Goal: Book appointment/travel/reservation

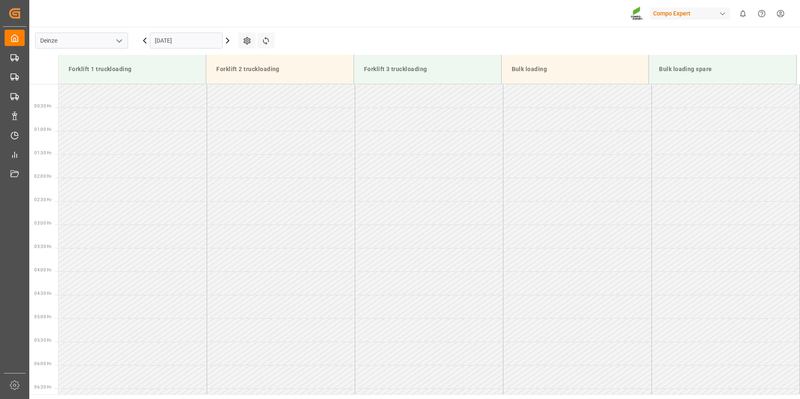
scroll to position [353, 0]
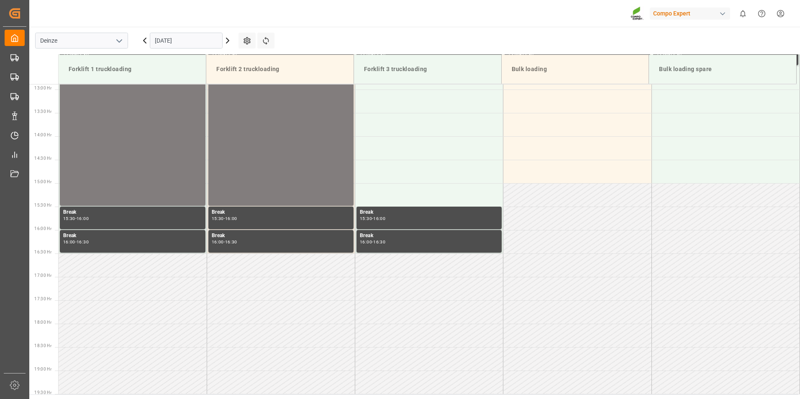
scroll to position [651, 0]
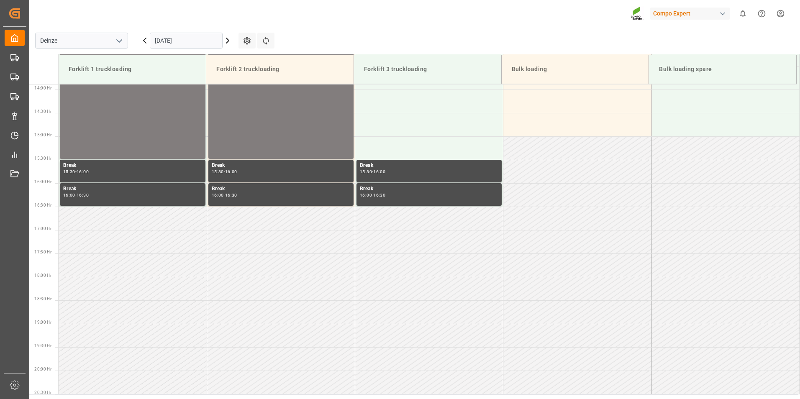
click at [191, 44] on input "[DATE]" at bounding box center [186, 41] width 73 height 16
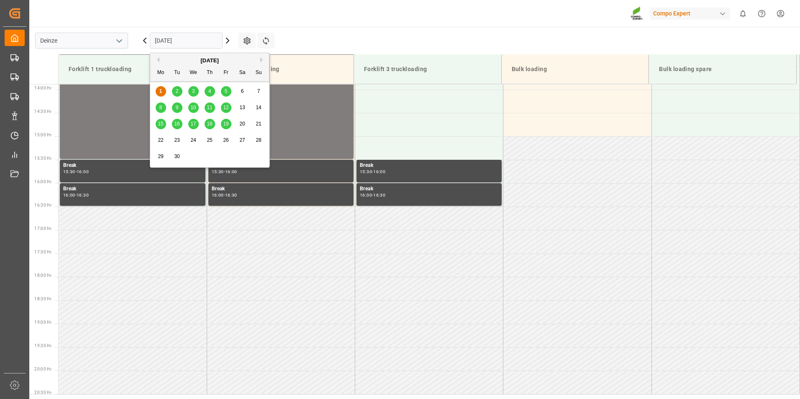
click at [178, 94] on span "2" at bounding box center [177, 91] width 3 height 6
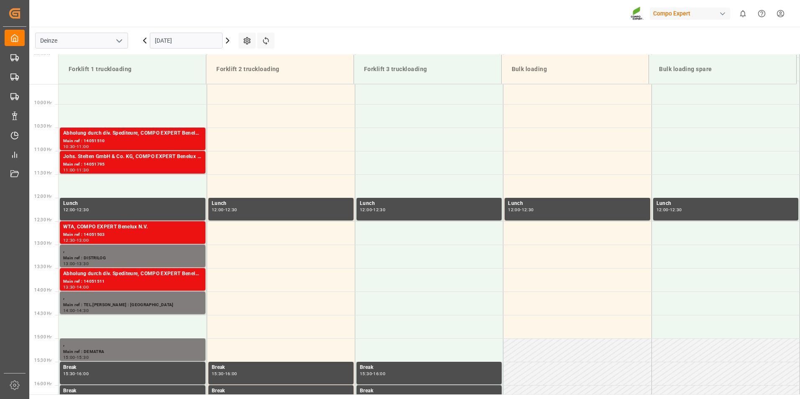
scroll to position [432, 0]
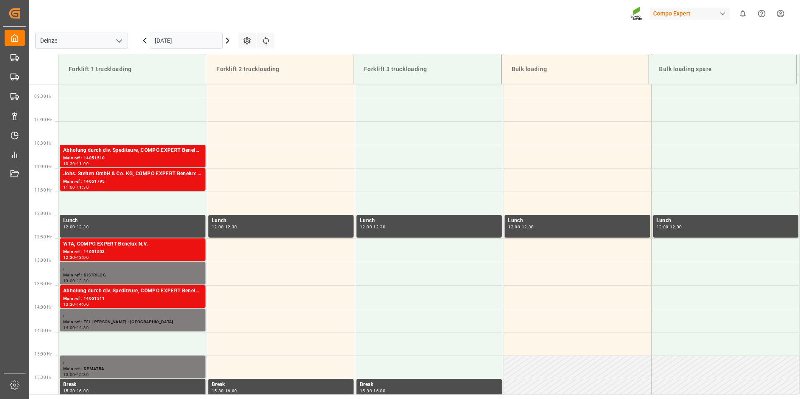
click at [207, 42] on input "[DATE]" at bounding box center [186, 41] width 73 height 16
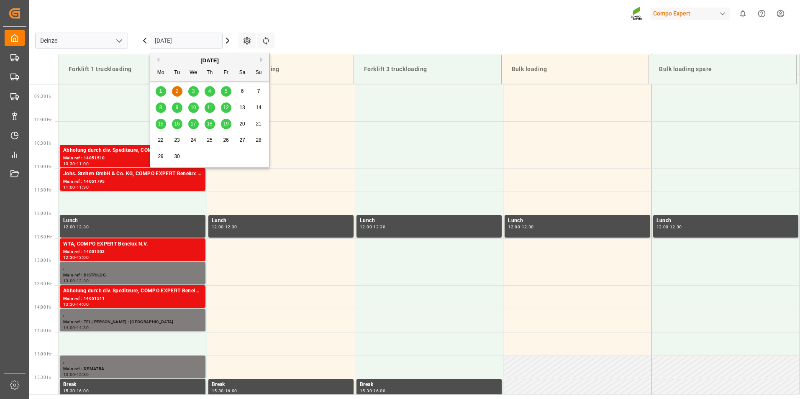
click at [208, 142] on span "25" at bounding box center [209, 140] width 5 height 6
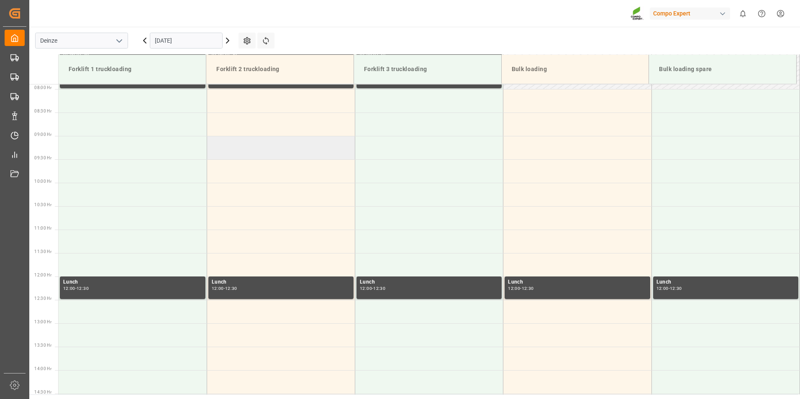
scroll to position [316, 0]
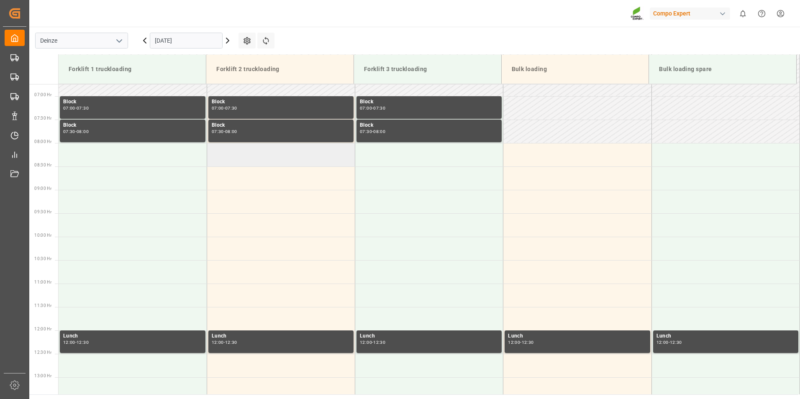
click at [235, 152] on td at bounding box center [281, 154] width 148 height 23
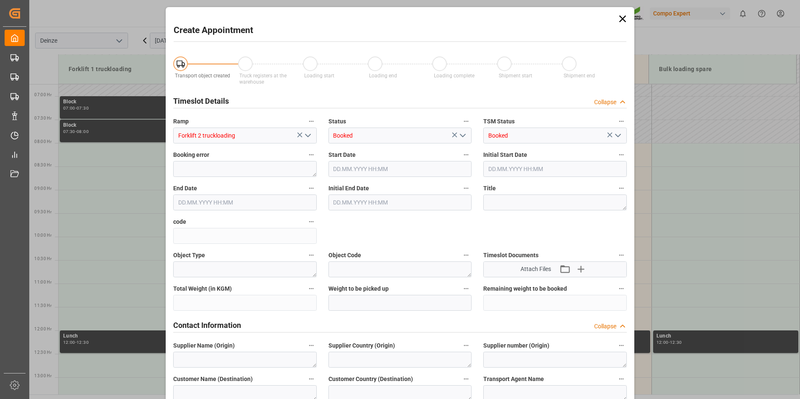
type input "[DATE] 08:00"
type input "[DATE] 08:30"
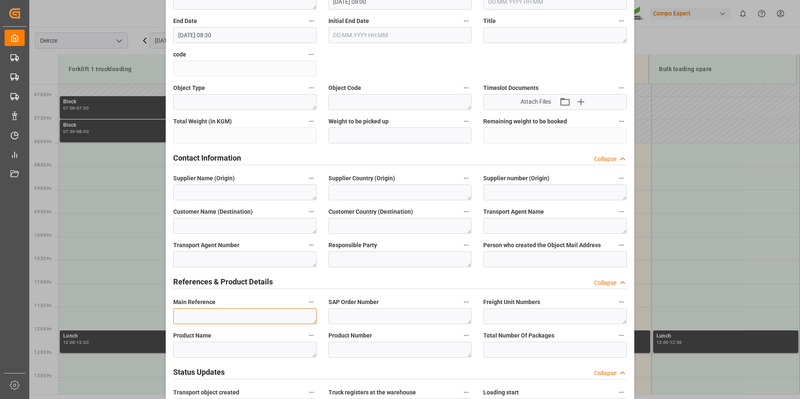
click at [189, 319] on textarea at bounding box center [245, 317] width 144 height 16
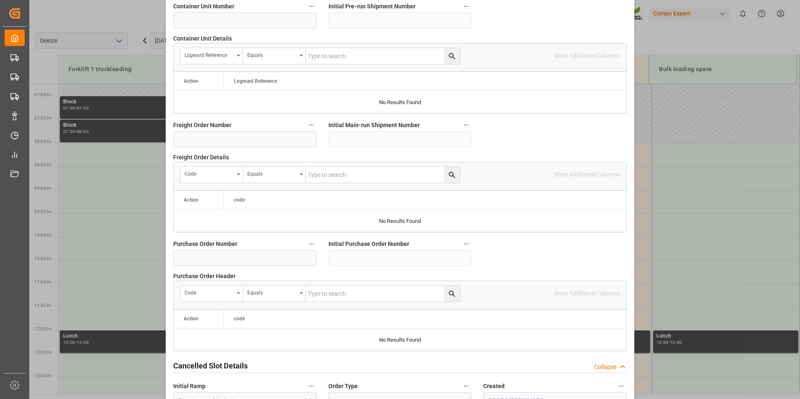
scroll to position [762, 0]
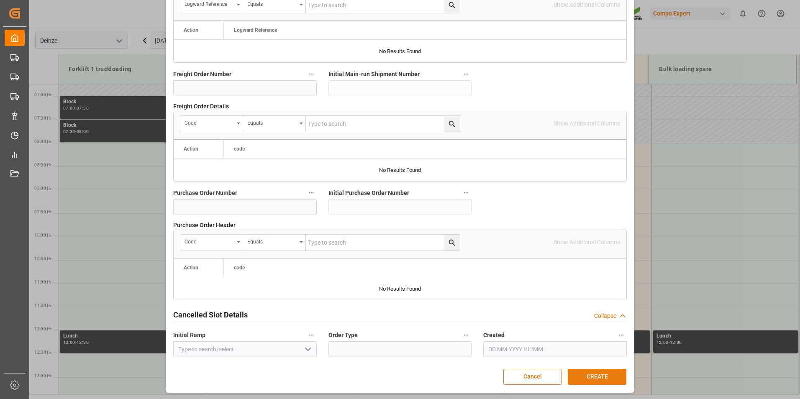
type textarea "[PERSON_NAME]"
click at [603, 374] on button "CREATE" at bounding box center [597, 377] width 59 height 16
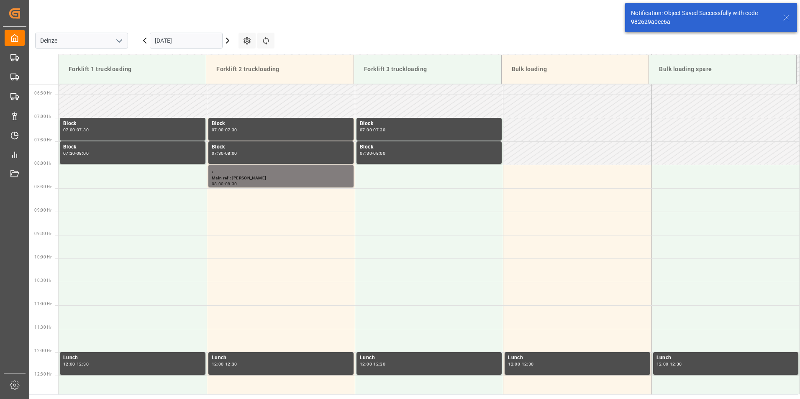
scroll to position [323, 0]
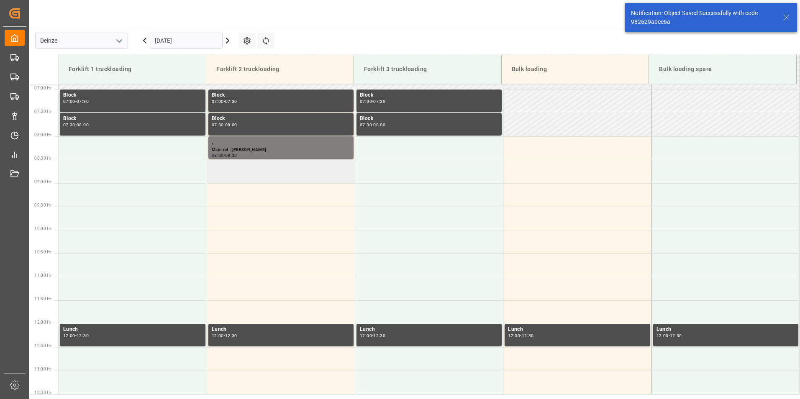
click at [236, 170] on td at bounding box center [281, 171] width 148 height 23
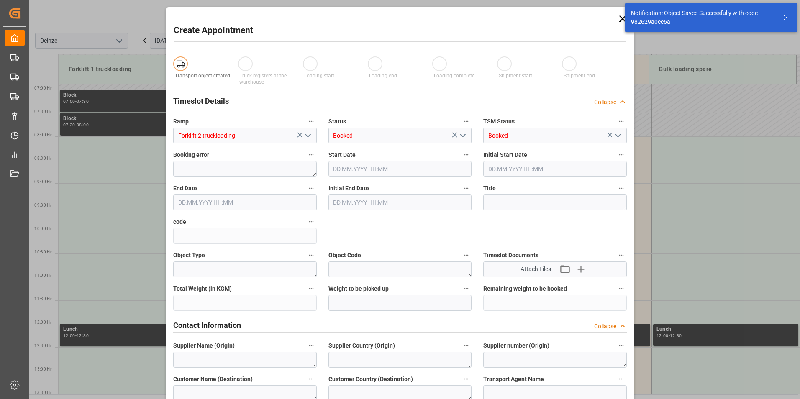
type input "[DATE] 08:30"
type input "[DATE] 09:00"
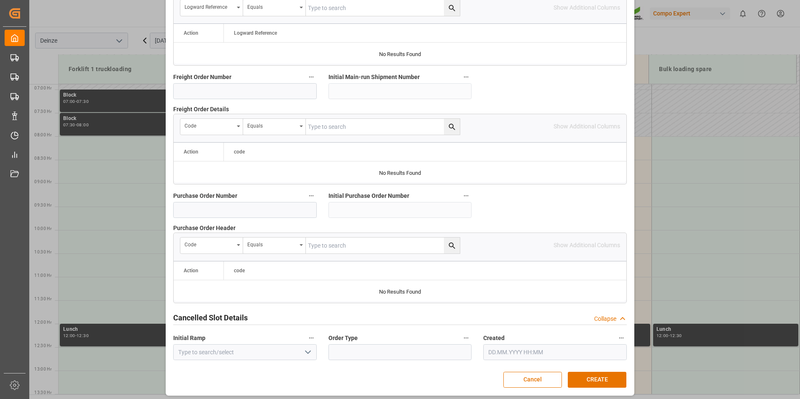
scroll to position [762, 0]
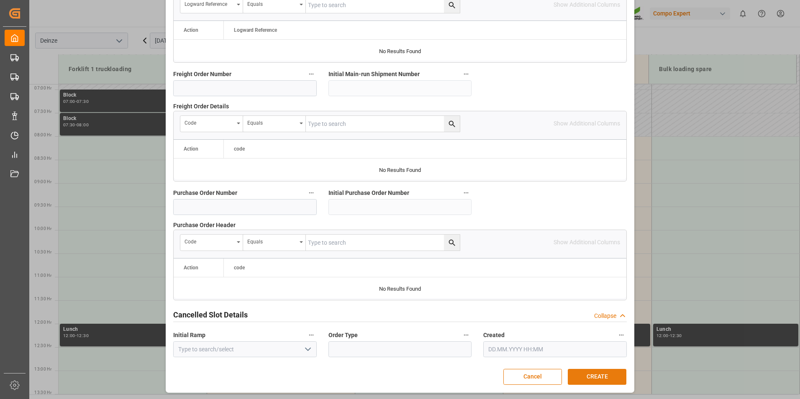
click at [592, 374] on button "CREATE" at bounding box center [597, 377] width 59 height 16
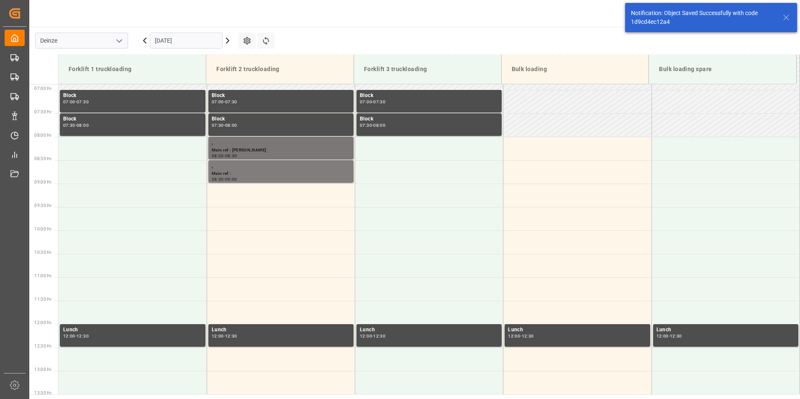
scroll to position [323, 0]
click at [253, 200] on td at bounding box center [281, 194] width 148 height 23
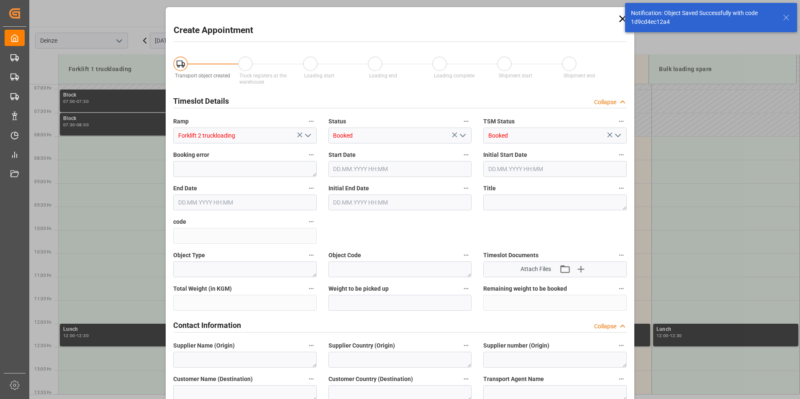
type input "[DATE] 09:00"
type input "[DATE] 09:30"
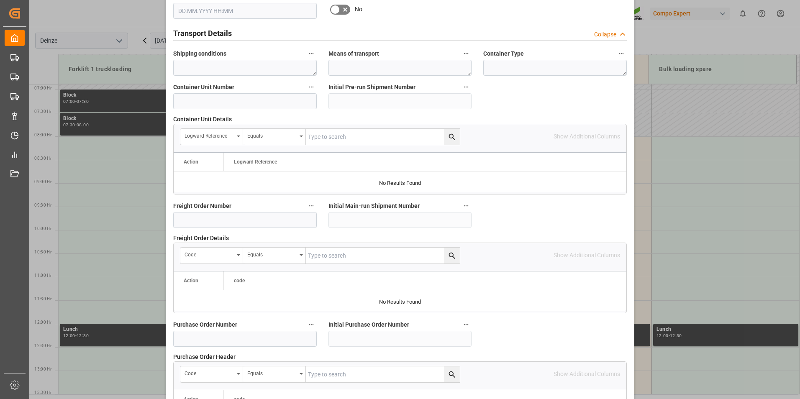
scroll to position [762, 0]
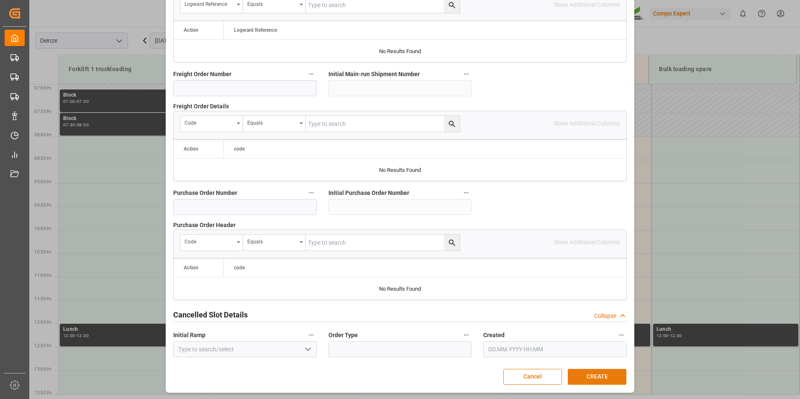
click at [589, 374] on button "CREATE" at bounding box center [597, 377] width 59 height 16
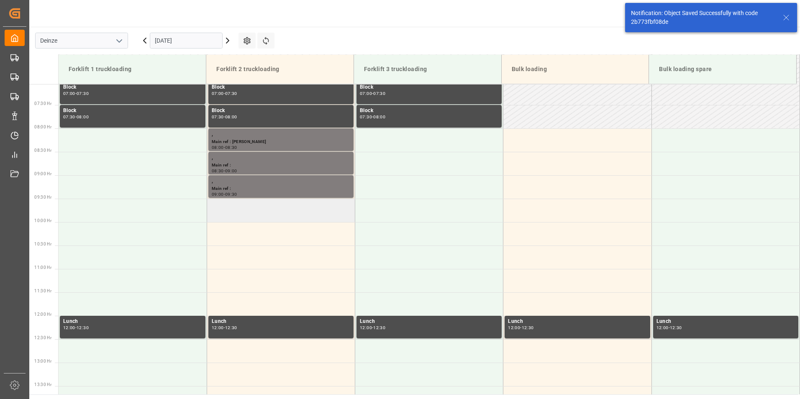
scroll to position [370, 0]
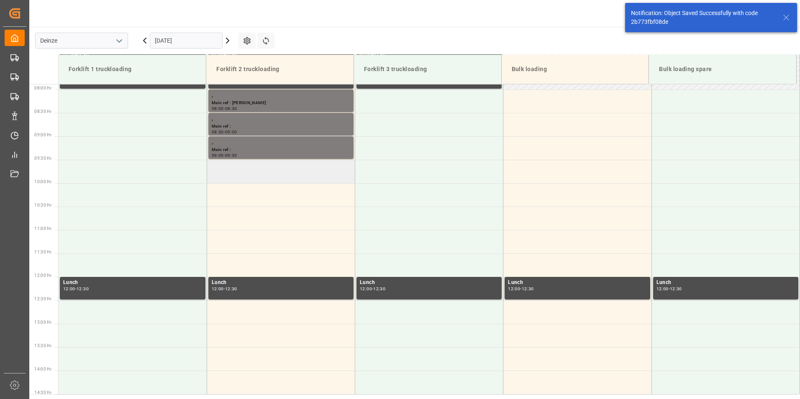
click at [229, 172] on td at bounding box center [281, 171] width 148 height 23
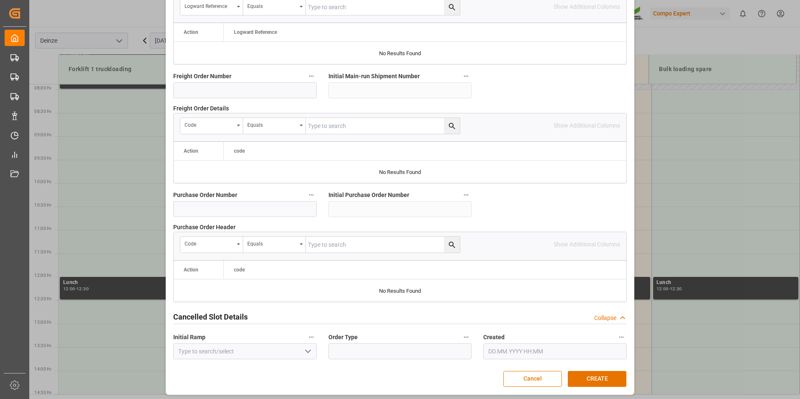
scroll to position [762, 0]
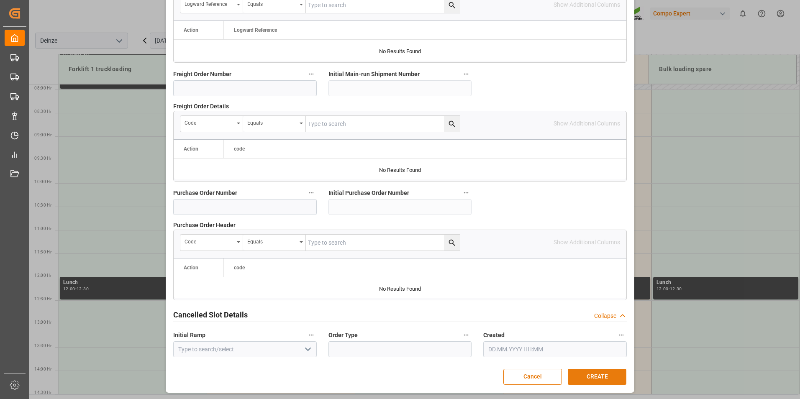
click at [604, 375] on button "CREATE" at bounding box center [597, 377] width 59 height 16
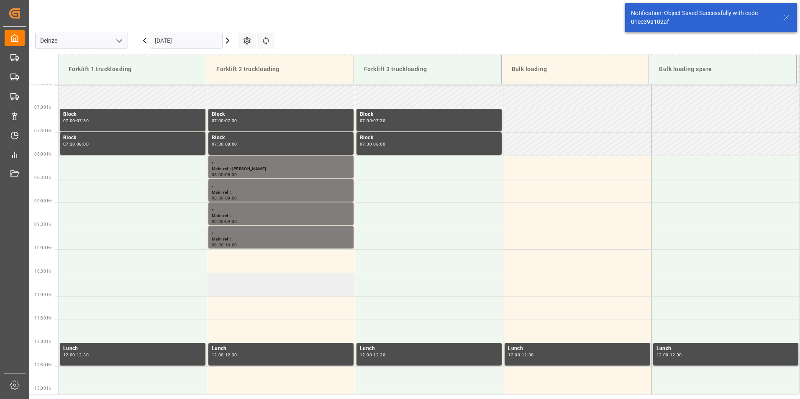
scroll to position [370, 0]
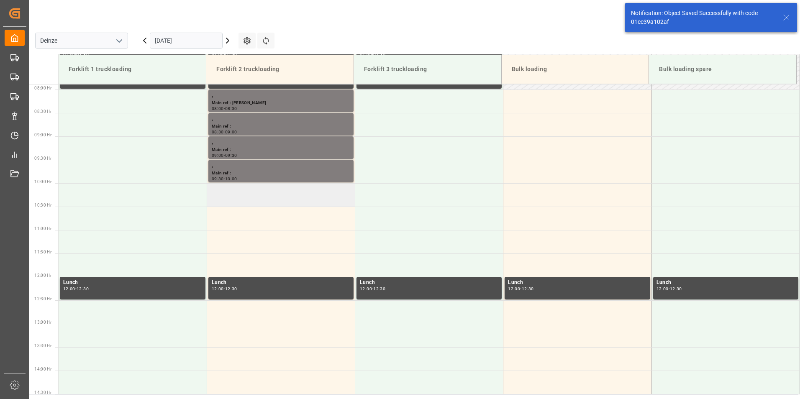
click at [228, 198] on td at bounding box center [281, 194] width 148 height 23
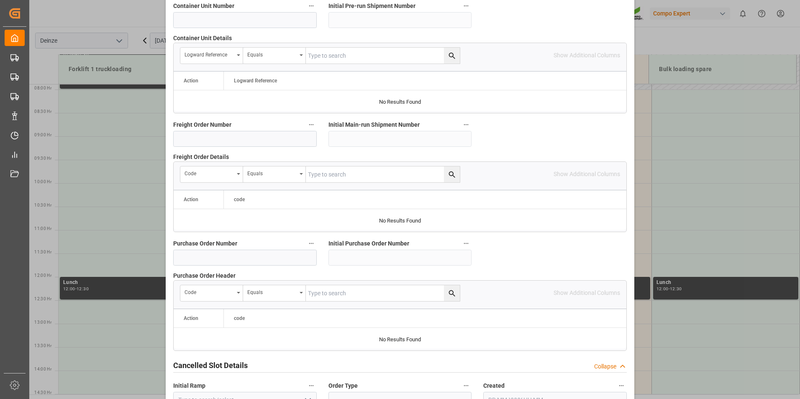
scroll to position [762, 0]
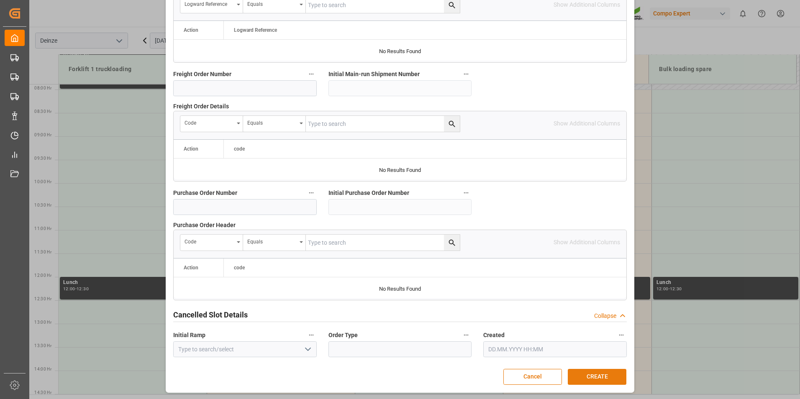
click at [604, 379] on button "CREATE" at bounding box center [597, 377] width 59 height 16
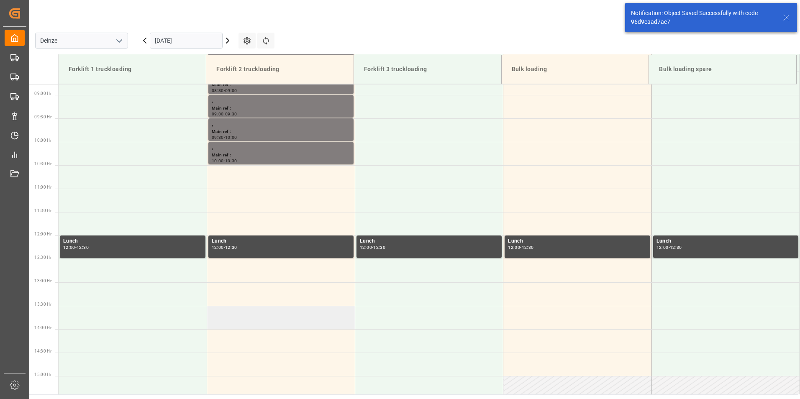
scroll to position [417, 0]
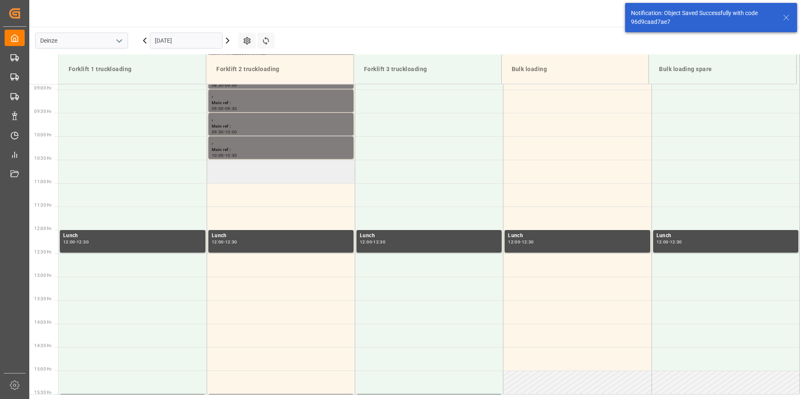
click at [223, 175] on td at bounding box center [281, 171] width 148 height 23
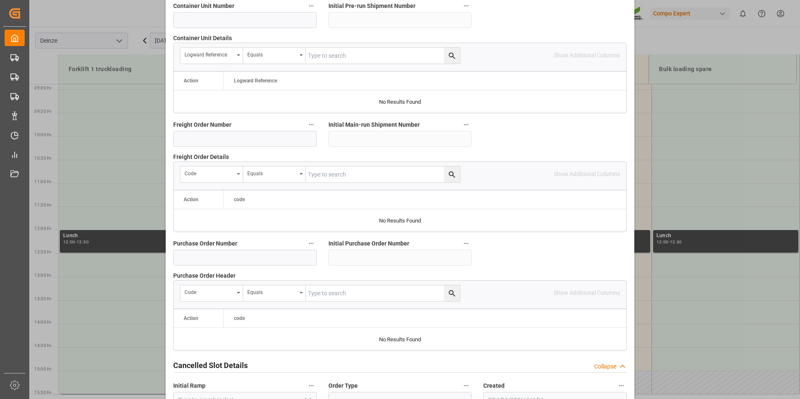
scroll to position [762, 0]
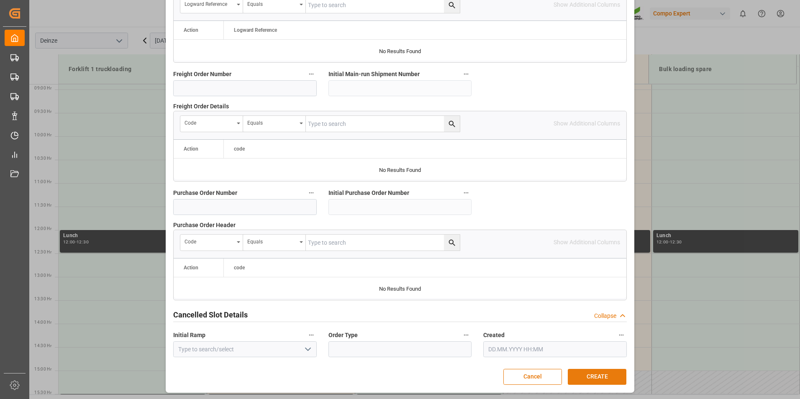
click at [603, 379] on button "CREATE" at bounding box center [597, 377] width 59 height 16
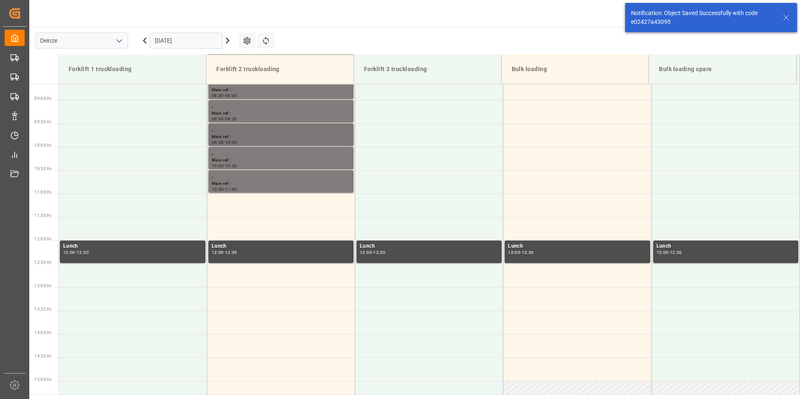
scroll to position [417, 0]
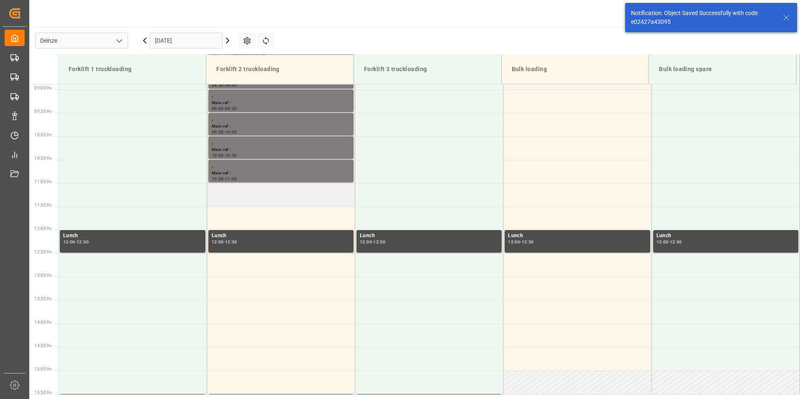
click at [218, 195] on td at bounding box center [281, 194] width 148 height 23
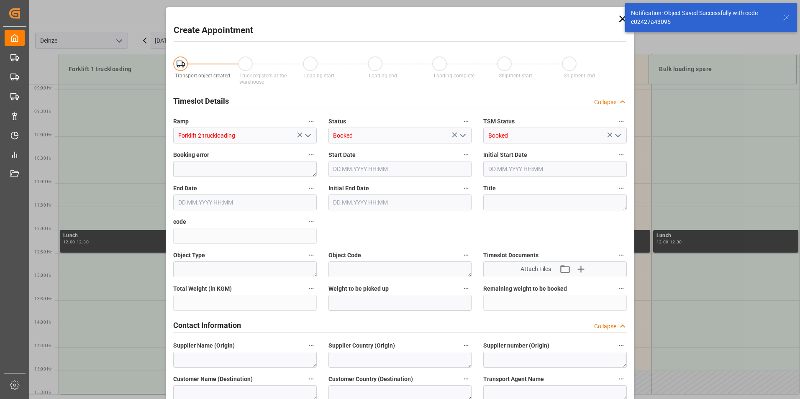
type input "[DATE] 11:00"
type input "[DATE] 11:30"
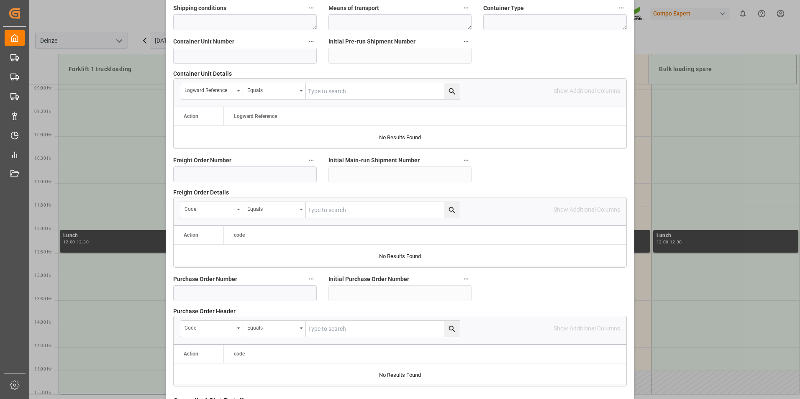
scroll to position [762, 0]
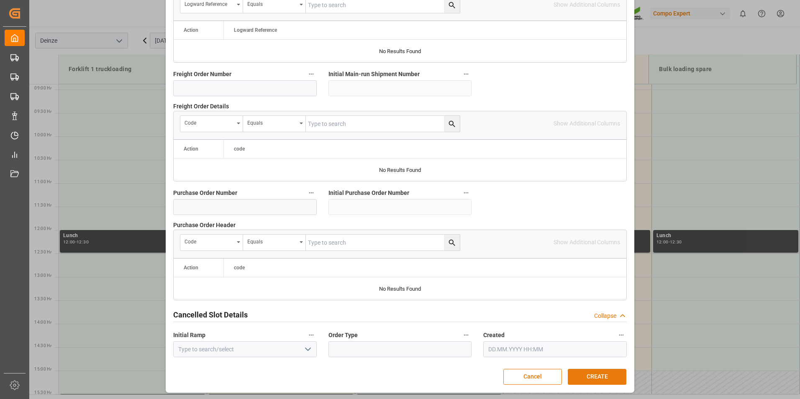
click at [596, 378] on button "CREATE" at bounding box center [597, 377] width 59 height 16
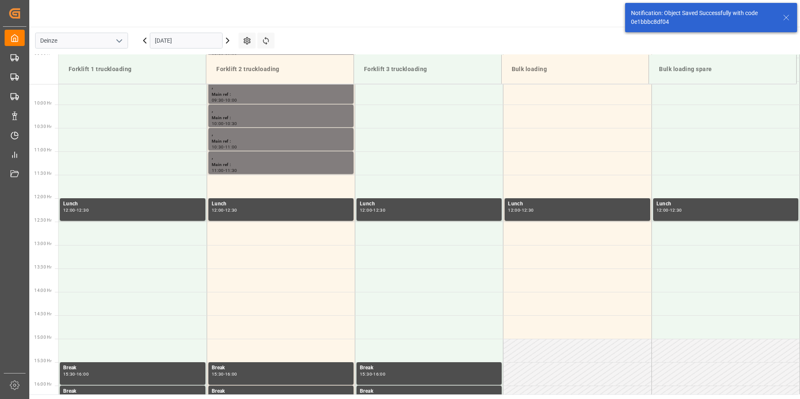
scroll to position [463, 0]
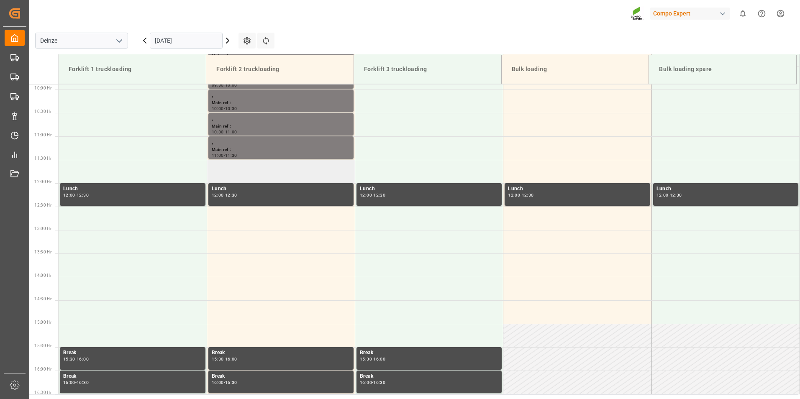
click at [243, 173] on td at bounding box center [281, 171] width 148 height 23
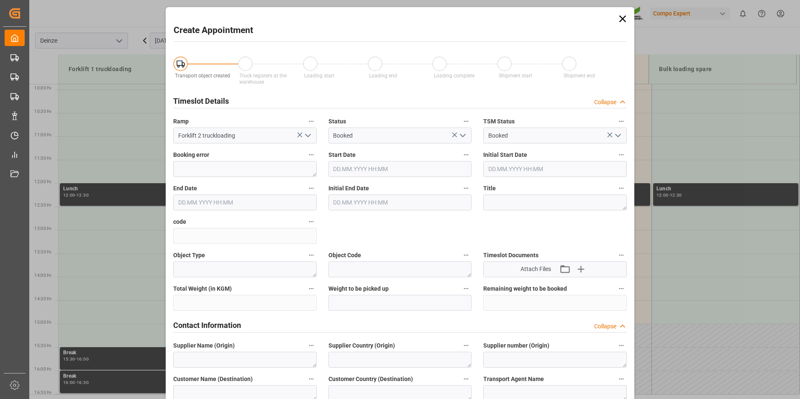
type input "[DATE] 11:30"
type input "[DATE] 12:00"
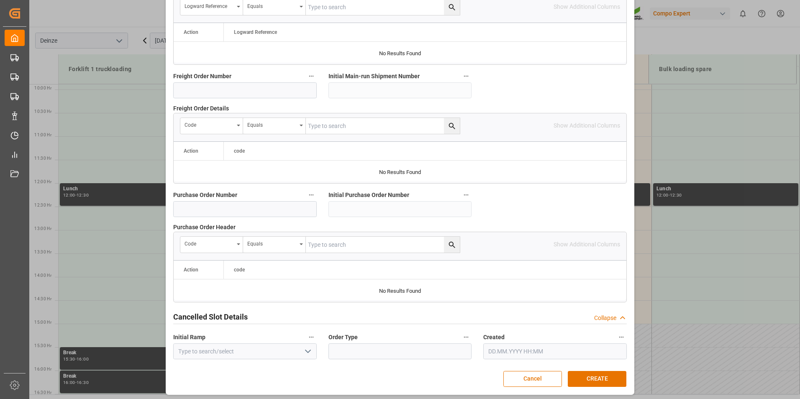
scroll to position [762, 0]
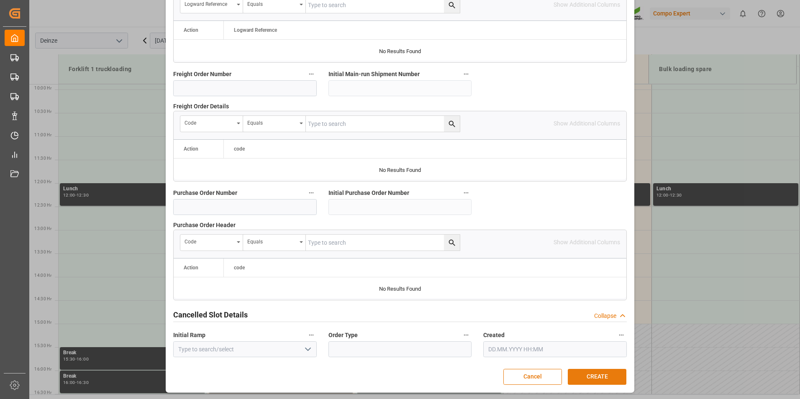
click at [592, 376] on button "CREATE" at bounding box center [597, 377] width 59 height 16
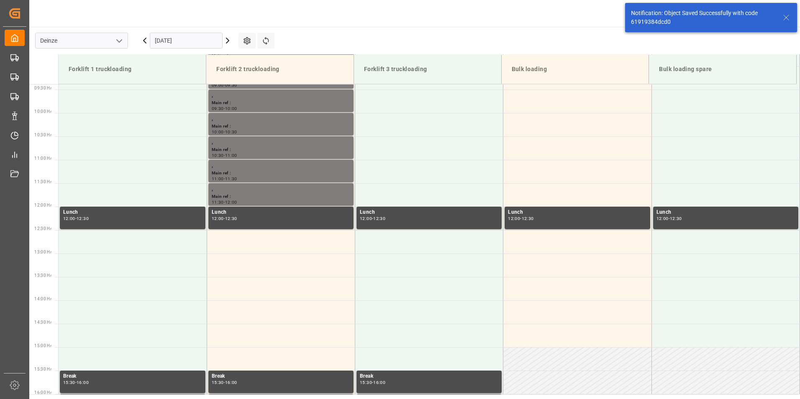
scroll to position [463, 0]
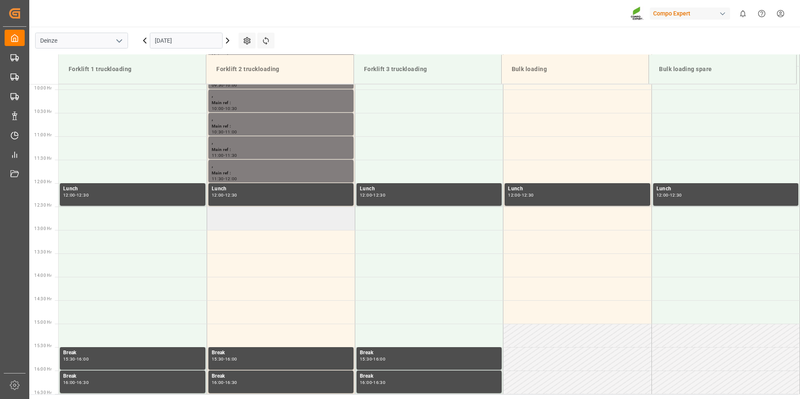
click at [224, 225] on td at bounding box center [281, 218] width 148 height 23
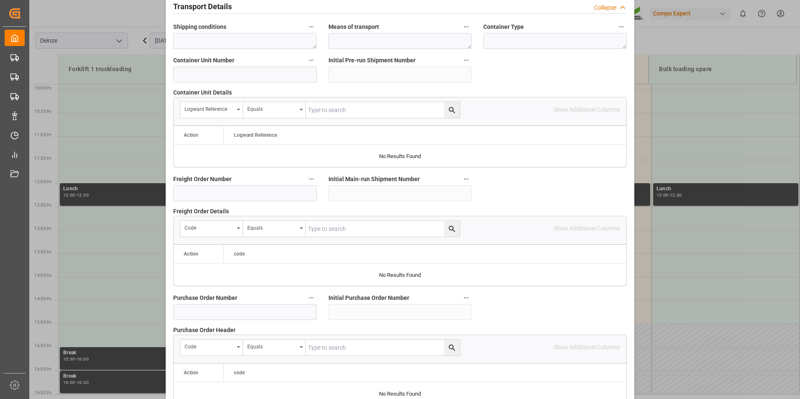
scroll to position [762, 0]
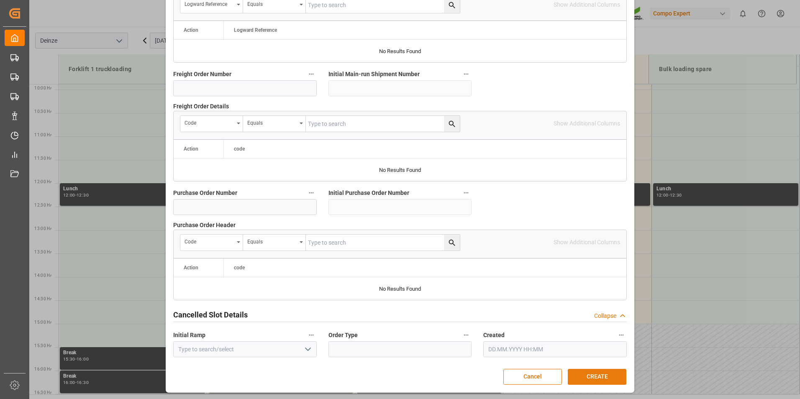
click at [605, 375] on button "CREATE" at bounding box center [597, 377] width 59 height 16
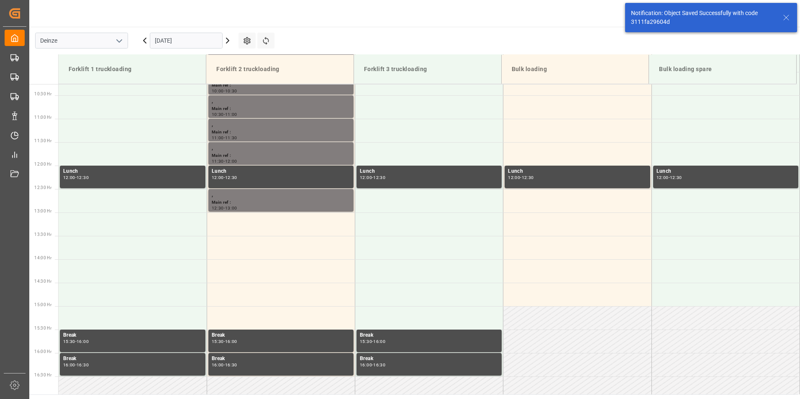
scroll to position [510, 0]
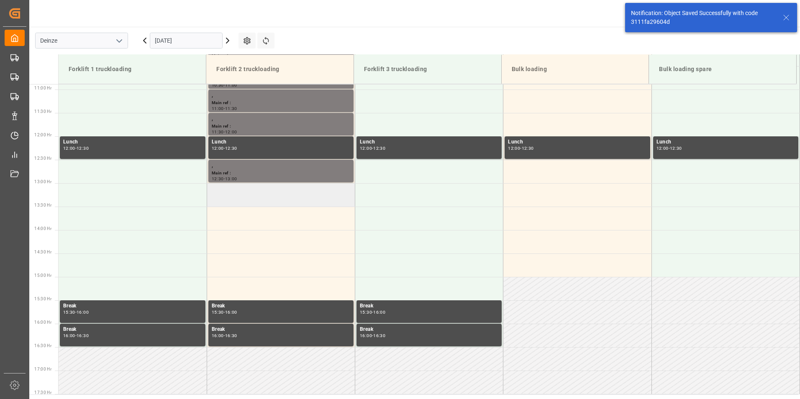
click at [230, 198] on td at bounding box center [281, 194] width 148 height 23
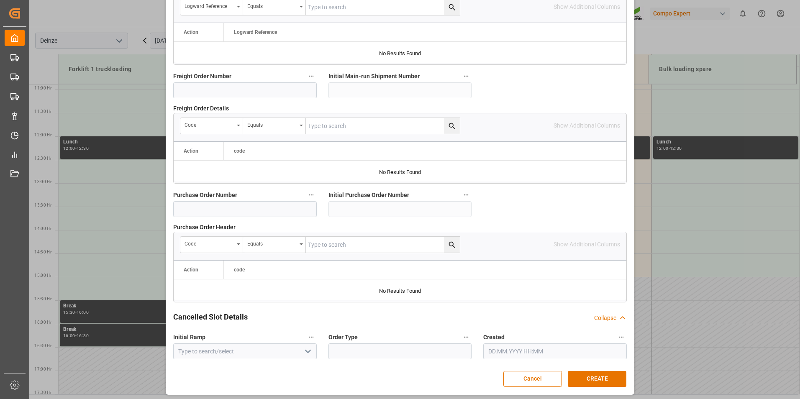
scroll to position [762, 0]
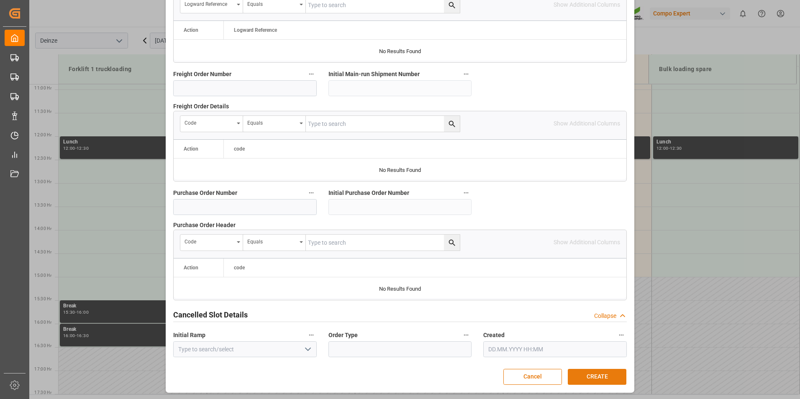
click at [598, 376] on button "CREATE" at bounding box center [597, 377] width 59 height 16
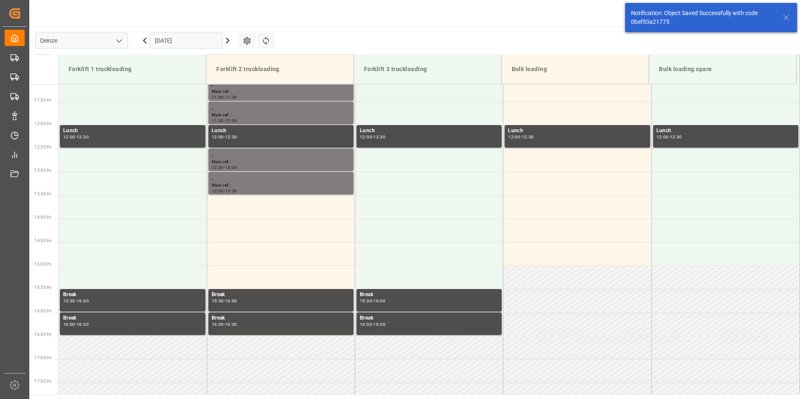
scroll to position [557, 0]
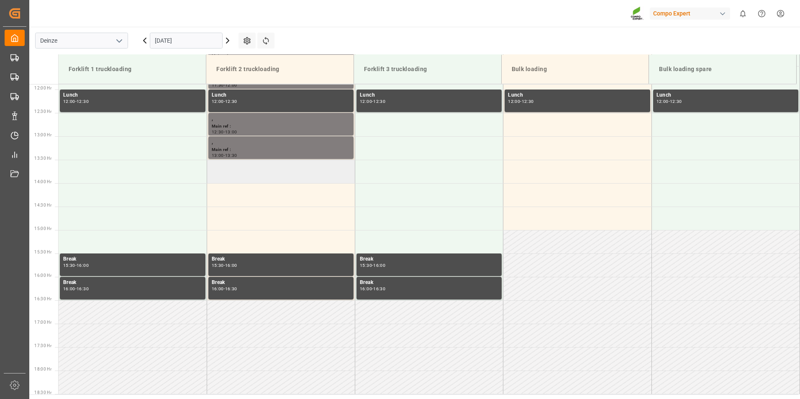
click at [229, 175] on td at bounding box center [281, 171] width 148 height 23
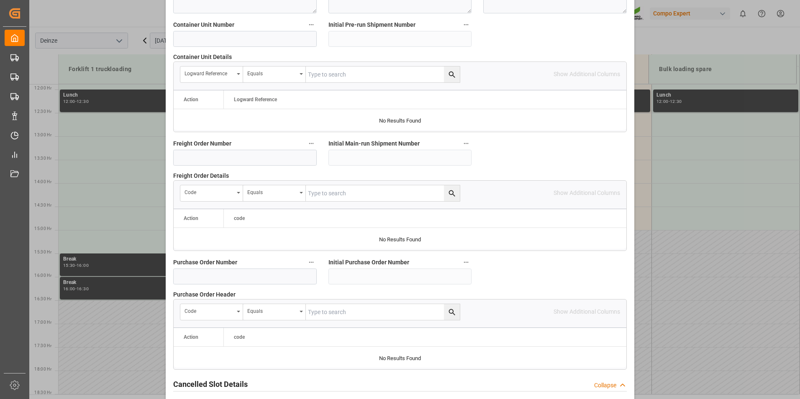
scroll to position [762, 0]
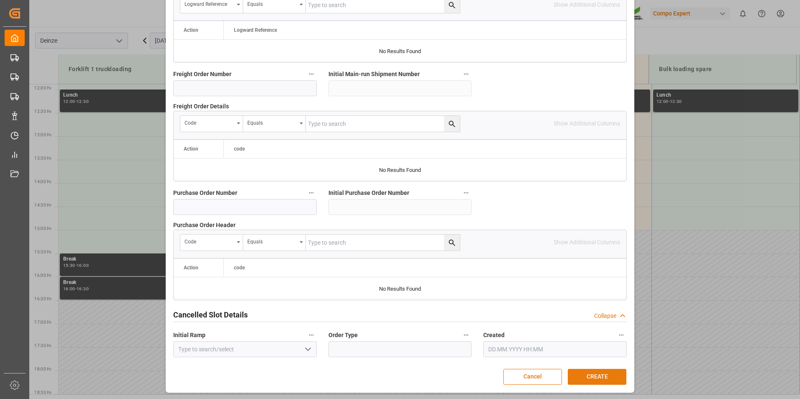
click at [595, 378] on button "CREATE" at bounding box center [597, 377] width 59 height 16
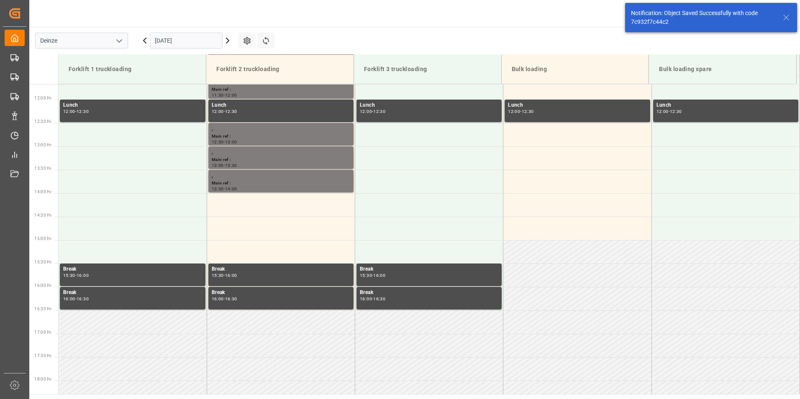
scroll to position [557, 0]
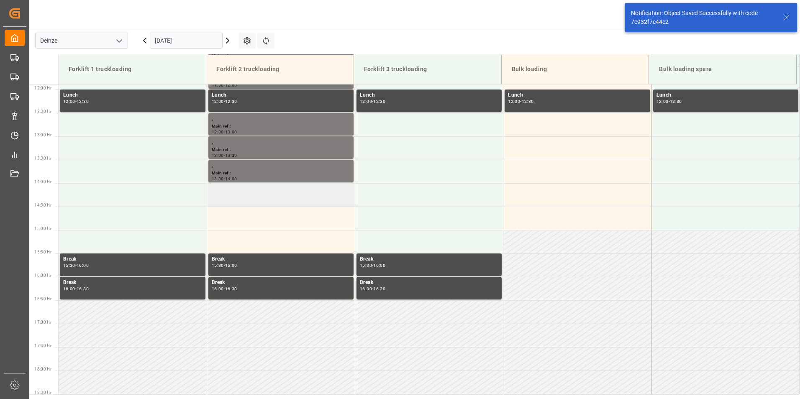
click at [243, 196] on td at bounding box center [281, 194] width 148 height 23
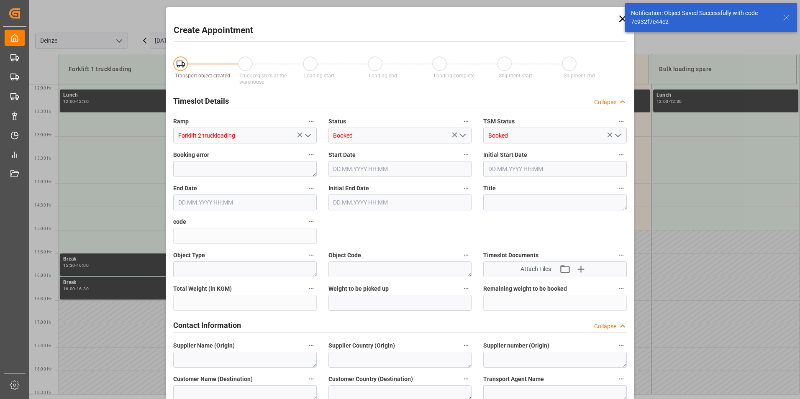
type input "[DATE] 14:00"
type input "[DATE] 14:30"
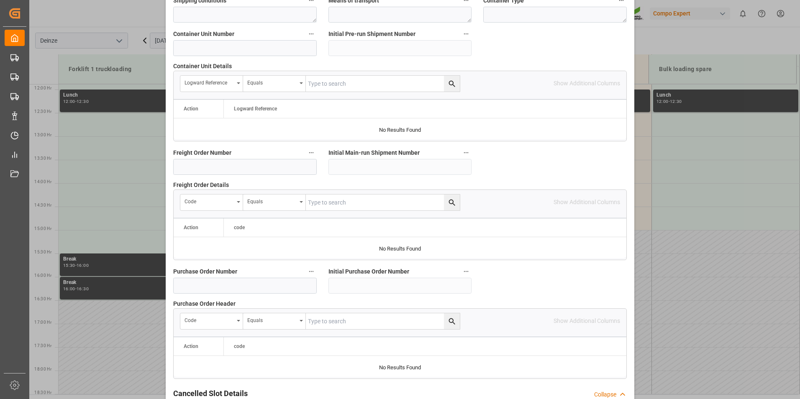
scroll to position [762, 0]
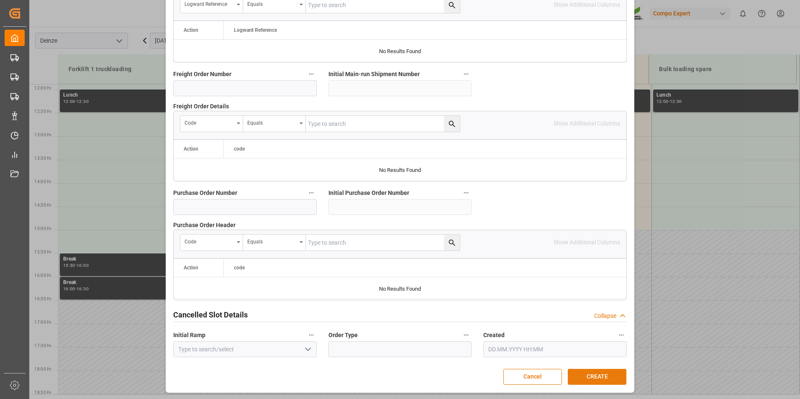
click at [592, 378] on button "CREATE" at bounding box center [597, 377] width 59 height 16
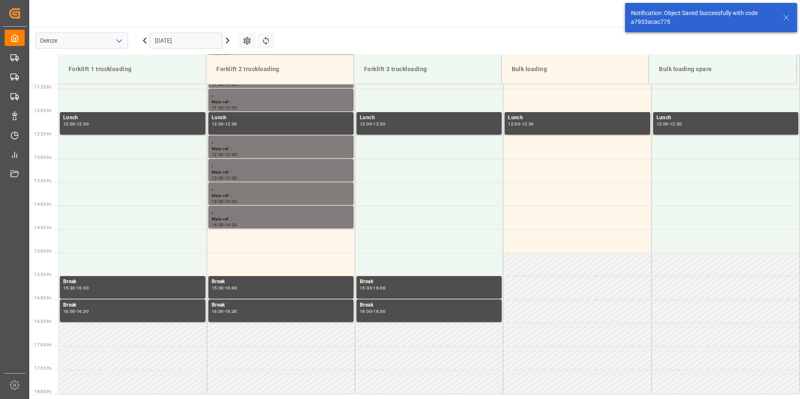
scroll to position [604, 0]
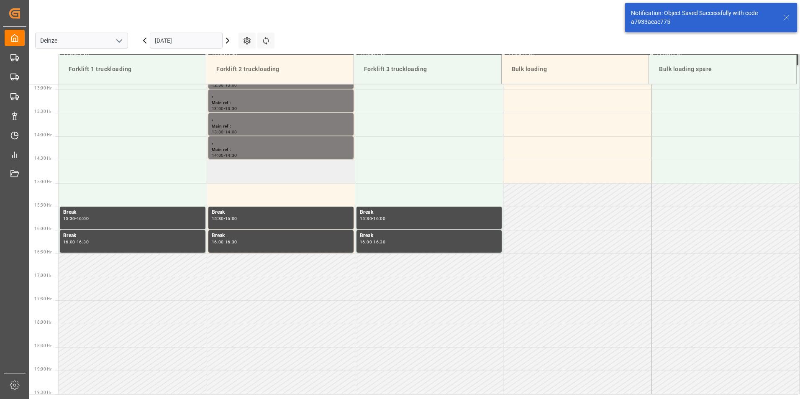
click at [231, 171] on td at bounding box center [281, 171] width 148 height 23
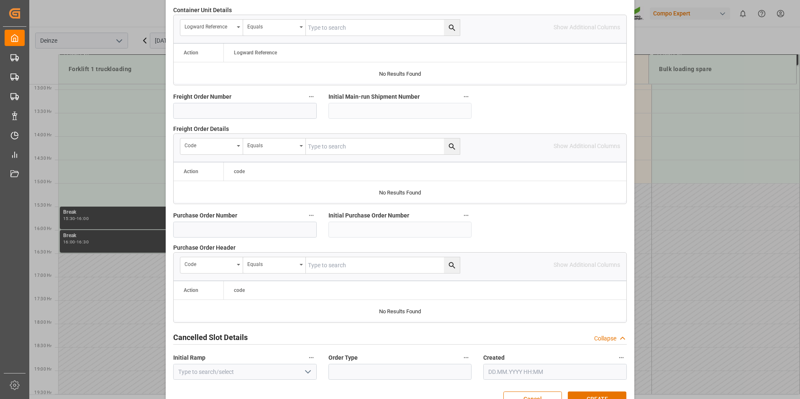
scroll to position [762, 0]
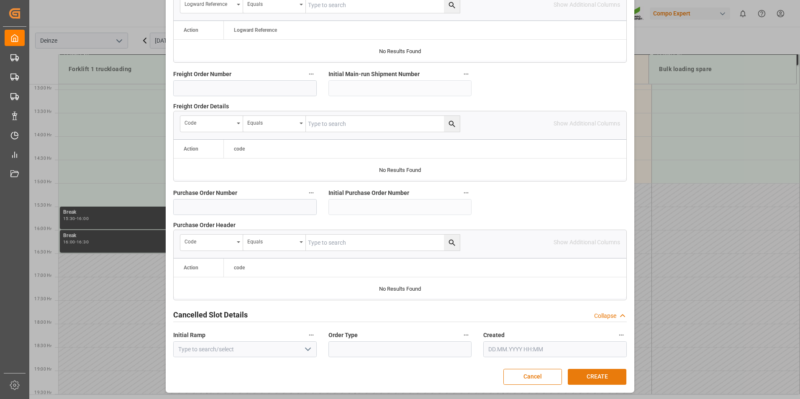
click at [601, 381] on button "CREATE" at bounding box center [597, 377] width 59 height 16
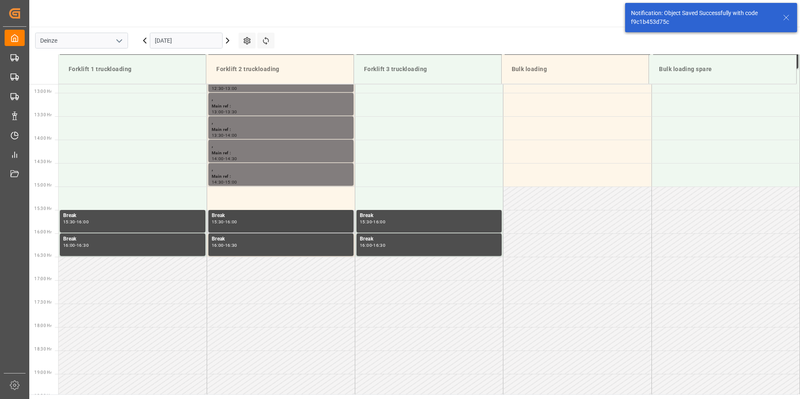
scroll to position [604, 0]
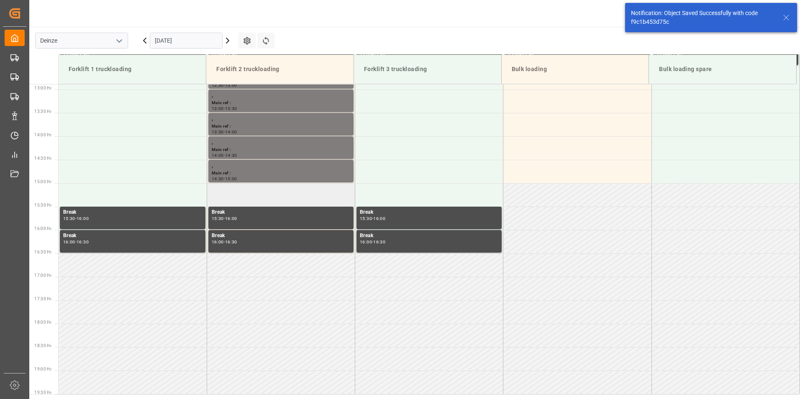
click at [240, 198] on td at bounding box center [281, 194] width 148 height 23
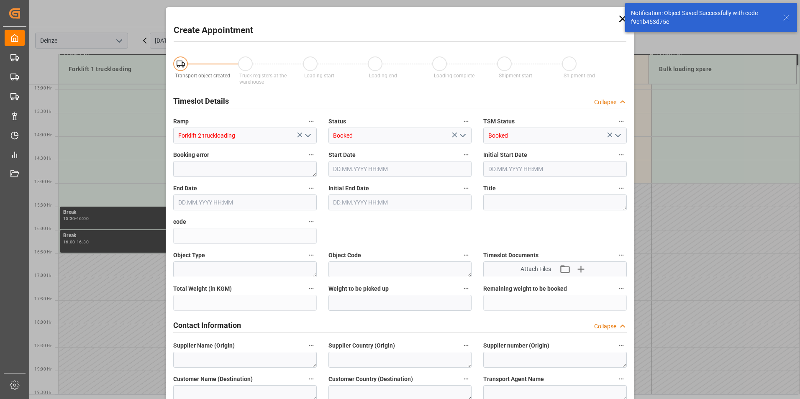
type input "[DATE] 15:00"
type input "[DATE] 15:30"
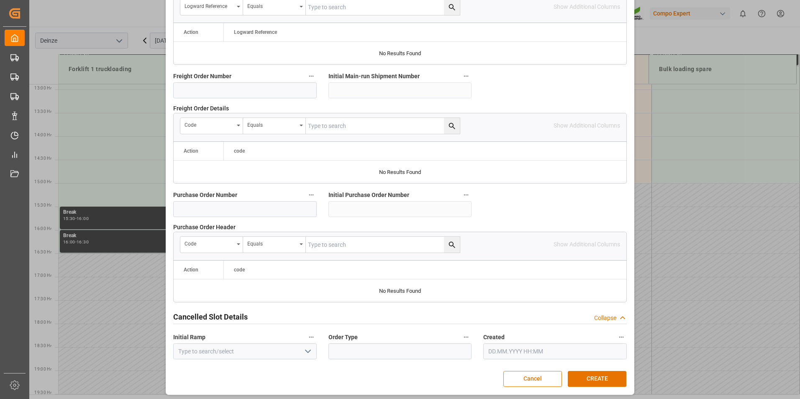
scroll to position [762, 0]
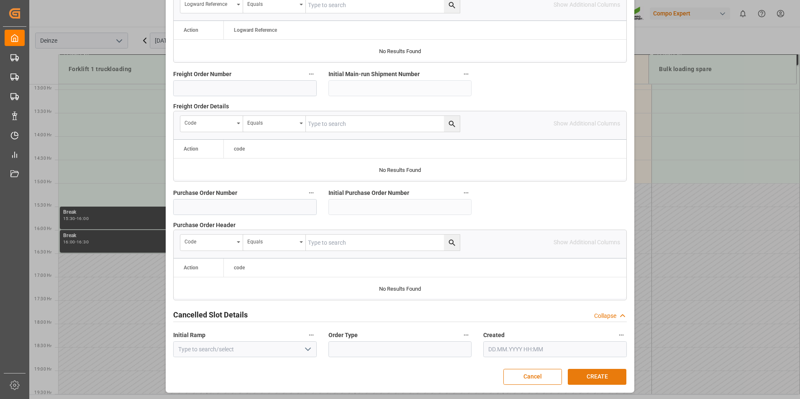
click at [597, 373] on button "CREATE" at bounding box center [597, 377] width 59 height 16
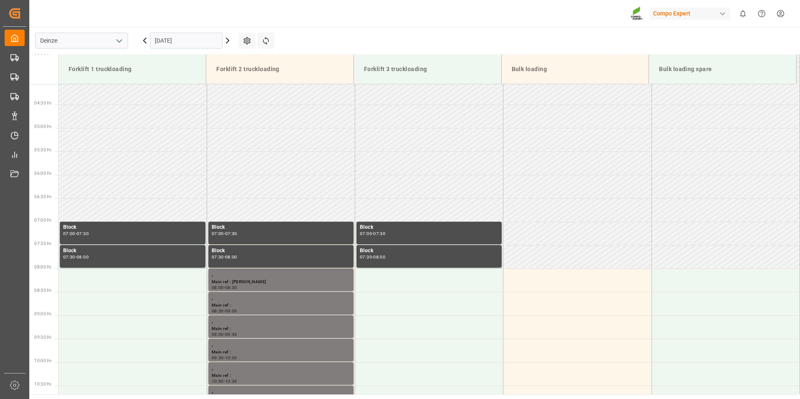
scroll to position [316, 0]
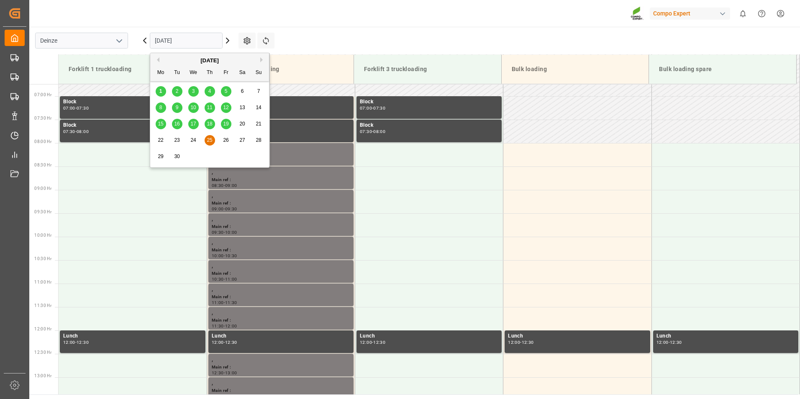
click at [201, 38] on input "[DATE]" at bounding box center [186, 41] width 73 height 16
click at [226, 141] on span "26" at bounding box center [225, 140] width 5 height 6
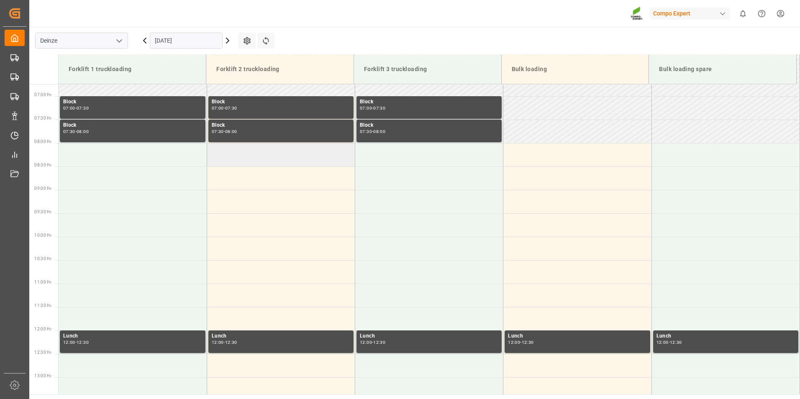
click at [230, 153] on td at bounding box center [281, 154] width 148 height 23
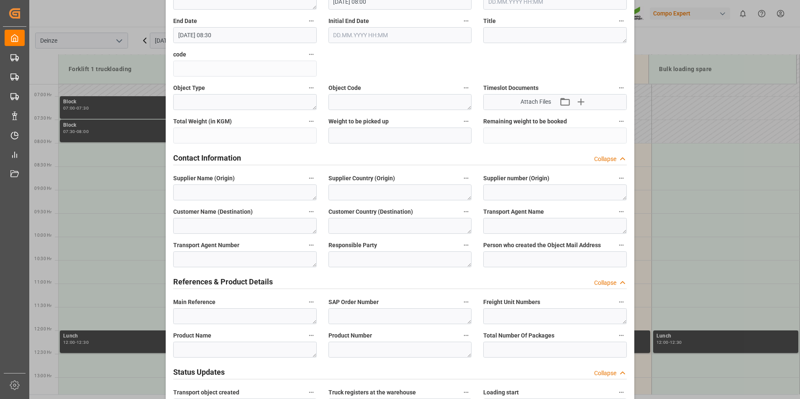
scroll to position [209, 0]
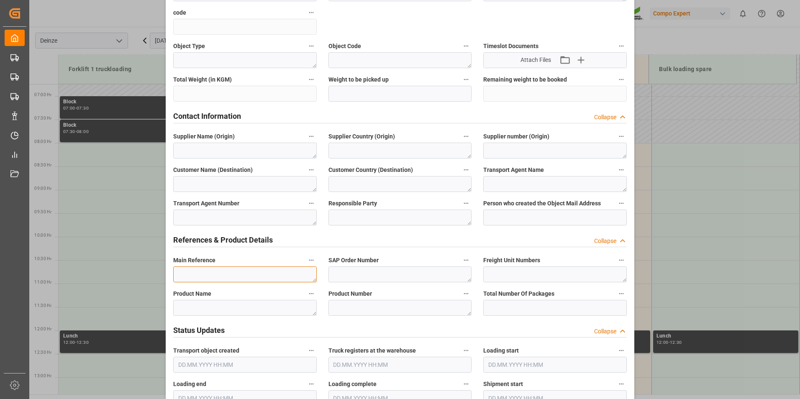
drag, startPoint x: 190, startPoint y: 278, endPoint x: 543, endPoint y: 220, distance: 358.0
click at [190, 277] on textarea at bounding box center [245, 275] width 144 height 16
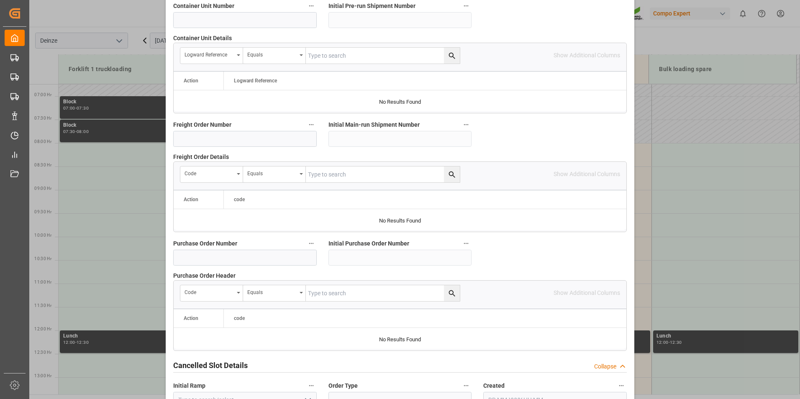
scroll to position [762, 0]
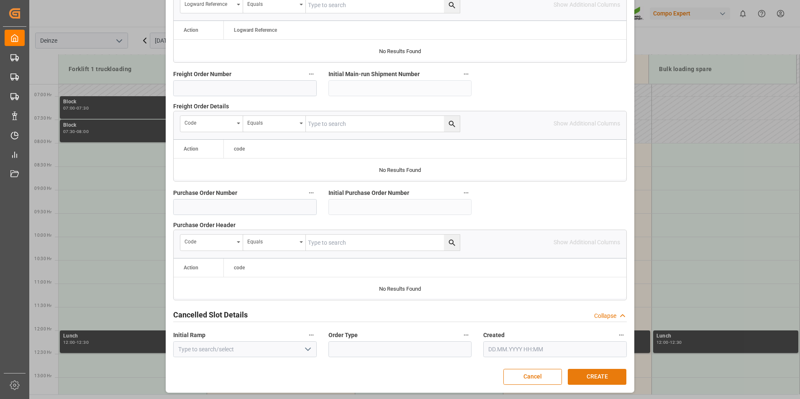
type textarea "[PERSON_NAME]"
click at [589, 378] on button "CREATE" at bounding box center [597, 377] width 59 height 16
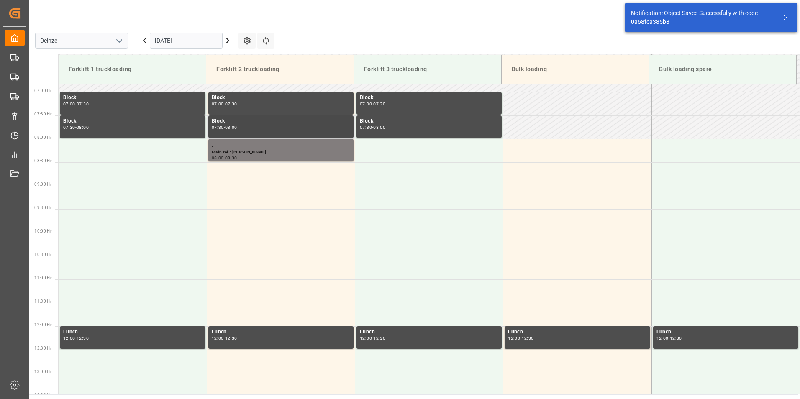
scroll to position [323, 0]
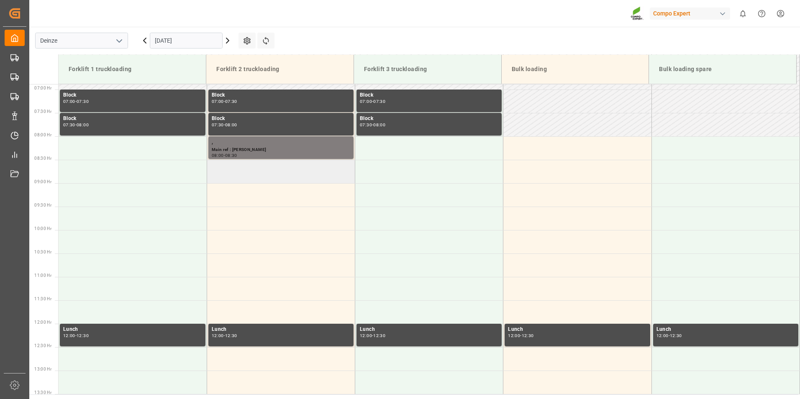
click at [245, 178] on td at bounding box center [281, 171] width 148 height 23
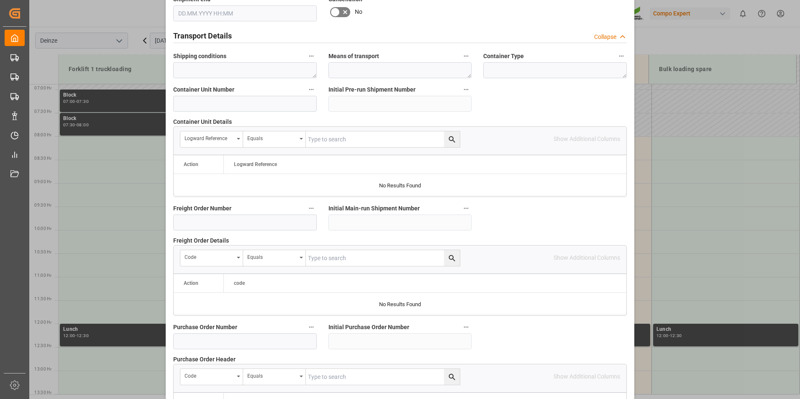
scroll to position [762, 0]
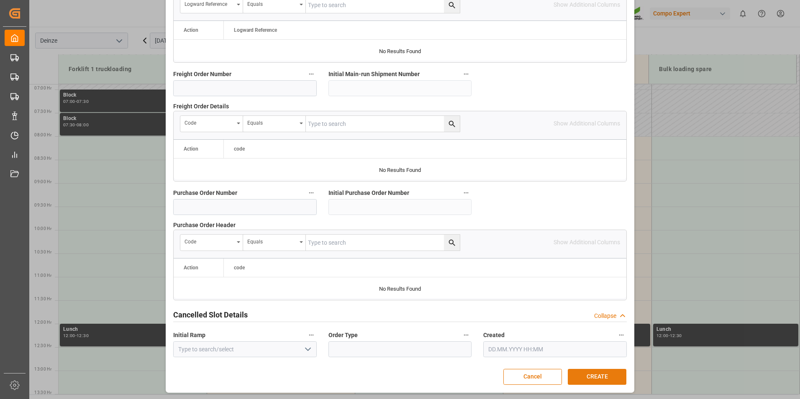
click at [601, 373] on button "CREATE" at bounding box center [597, 377] width 59 height 16
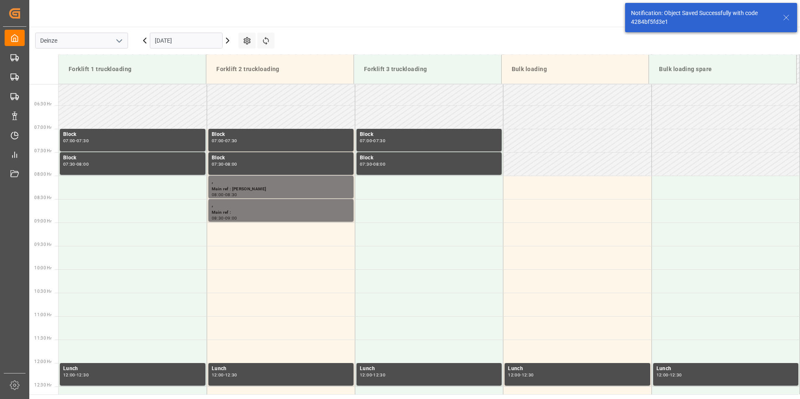
scroll to position [323, 0]
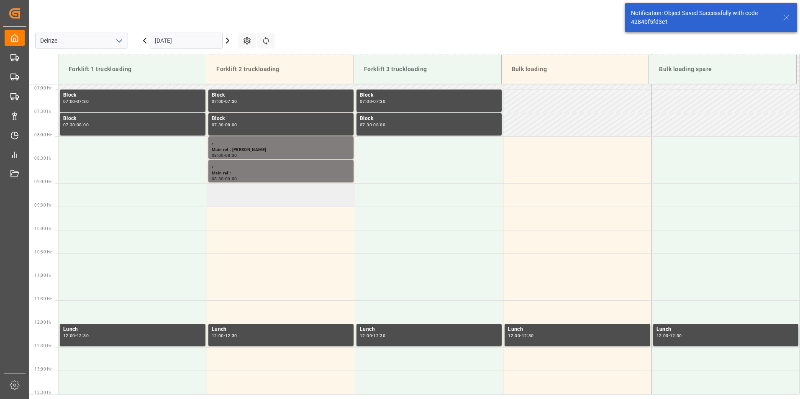
click at [251, 196] on td at bounding box center [281, 194] width 148 height 23
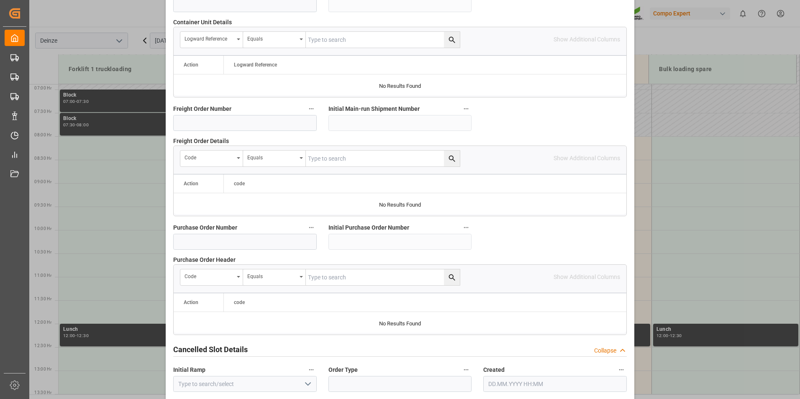
scroll to position [762, 0]
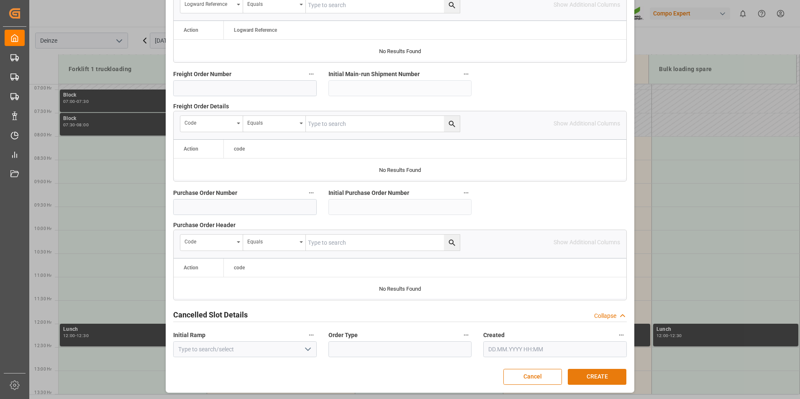
click at [604, 378] on button "CREATE" at bounding box center [597, 377] width 59 height 16
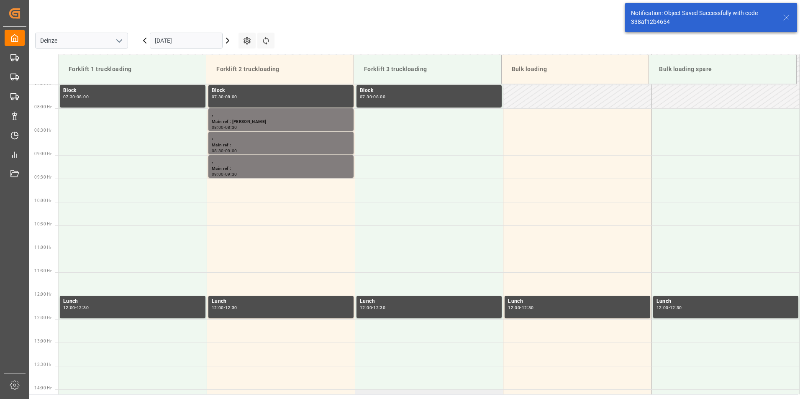
scroll to position [370, 0]
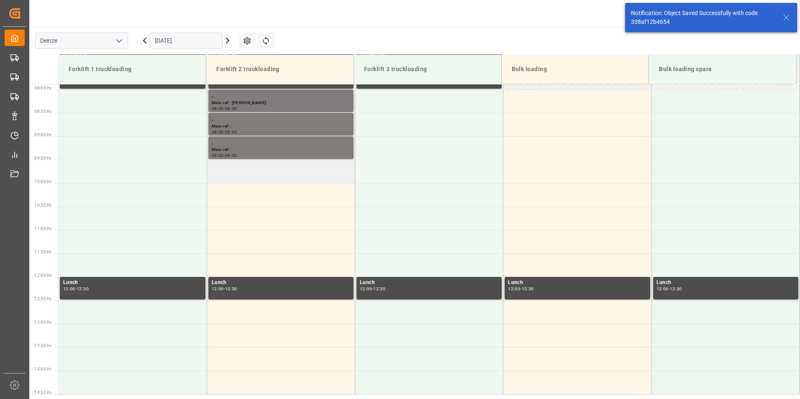
click at [251, 172] on td at bounding box center [281, 171] width 148 height 23
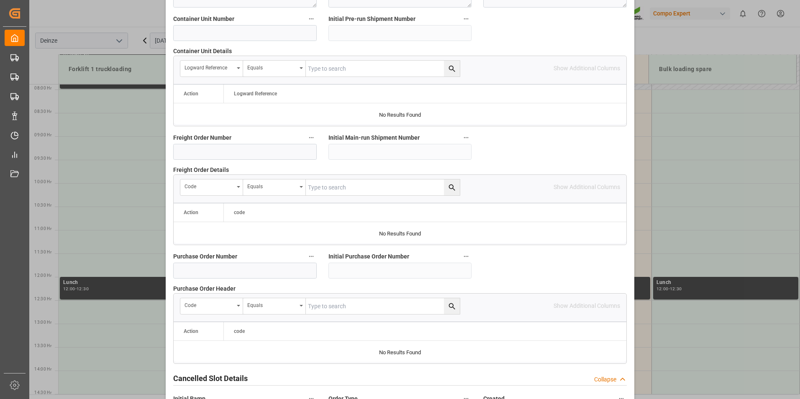
scroll to position [762, 0]
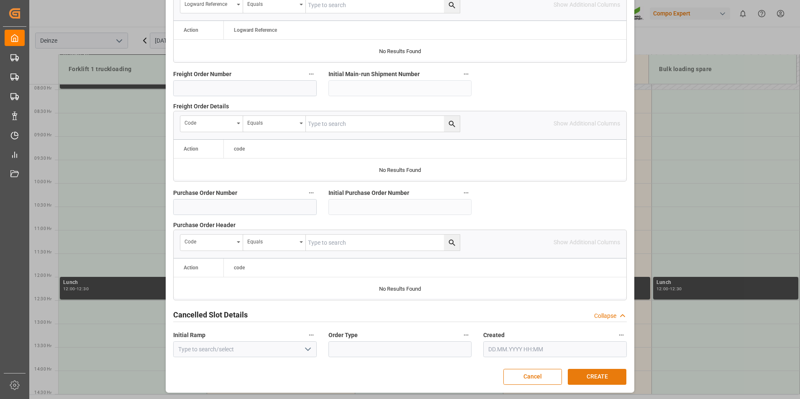
click at [597, 378] on button "CREATE" at bounding box center [597, 377] width 59 height 16
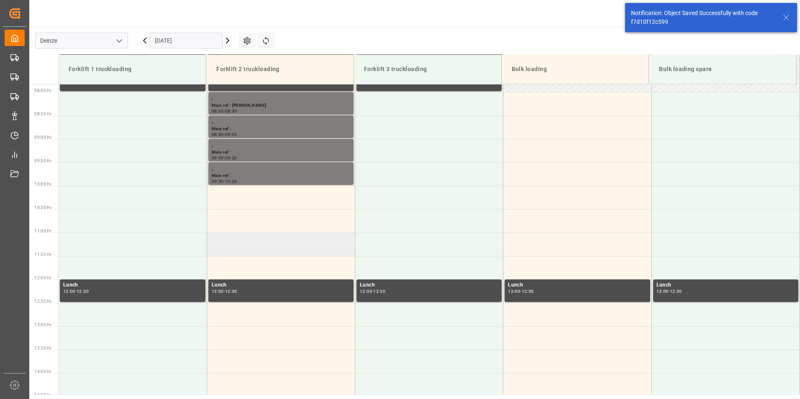
scroll to position [370, 0]
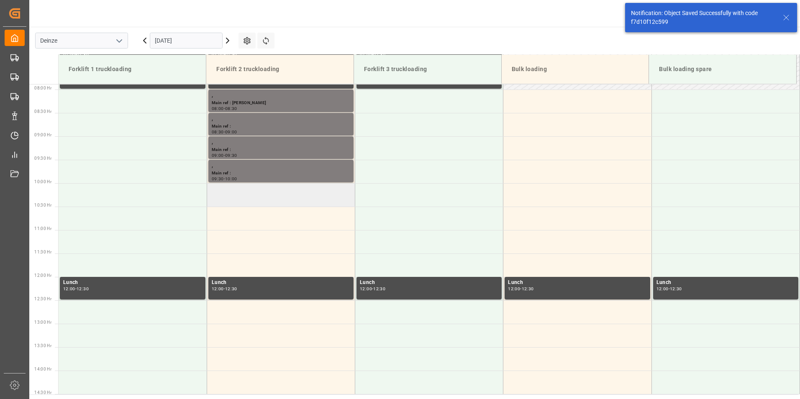
click at [247, 198] on td at bounding box center [281, 194] width 148 height 23
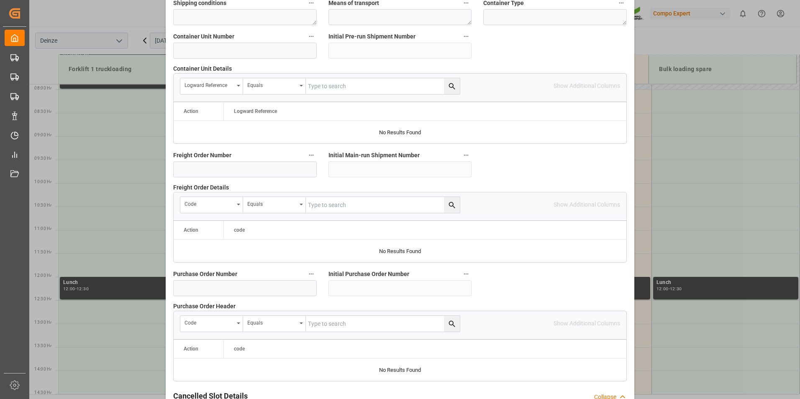
scroll to position [762, 0]
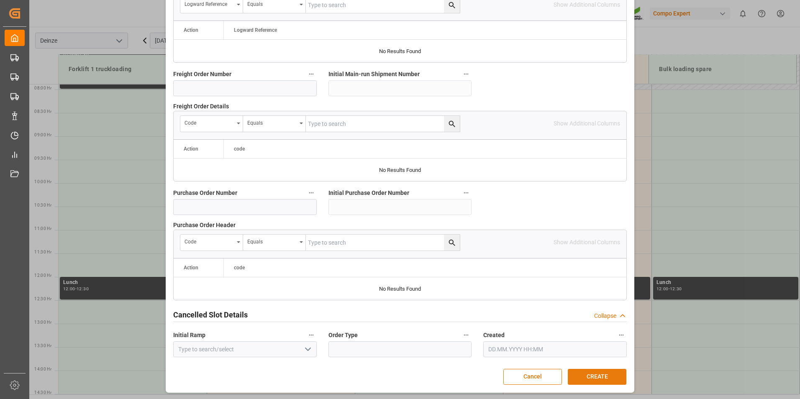
click at [609, 379] on button "CREATE" at bounding box center [597, 377] width 59 height 16
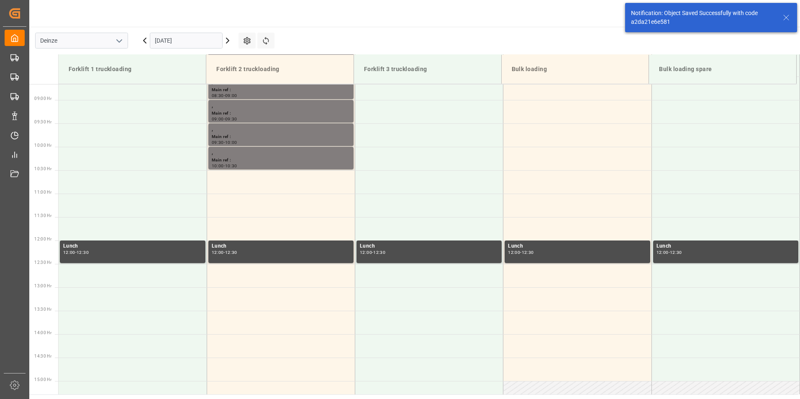
scroll to position [417, 0]
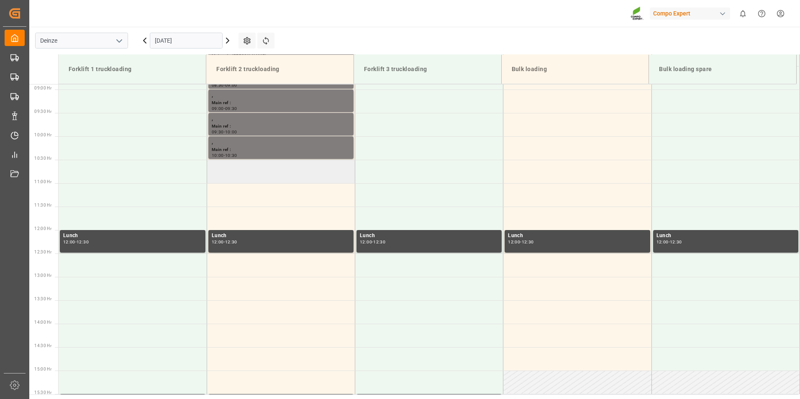
click at [252, 171] on td at bounding box center [281, 171] width 148 height 23
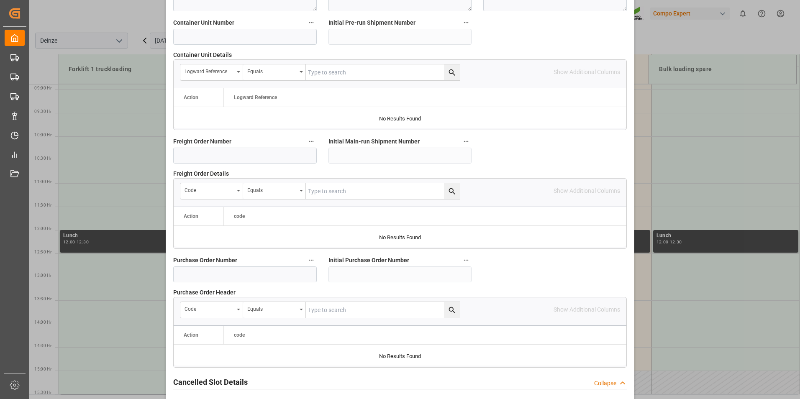
scroll to position [762, 0]
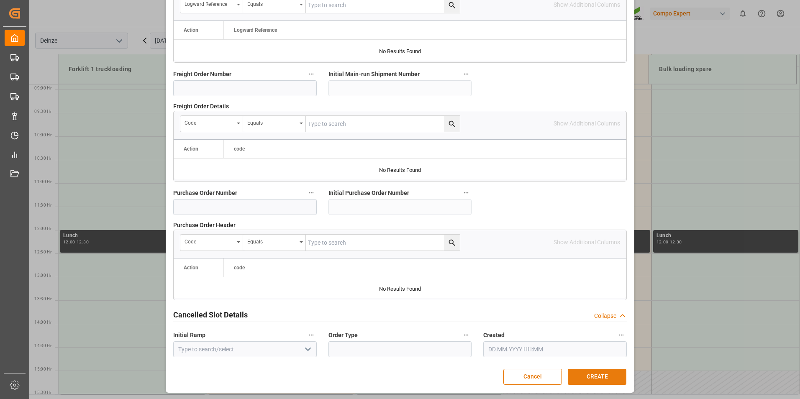
click at [596, 376] on button "CREATE" at bounding box center [597, 377] width 59 height 16
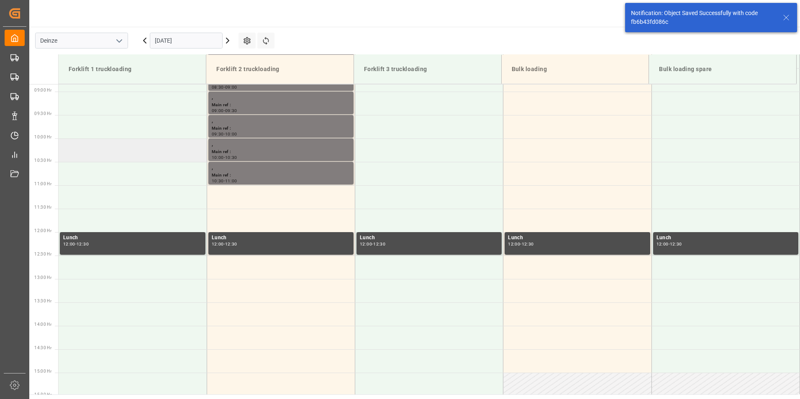
scroll to position [417, 0]
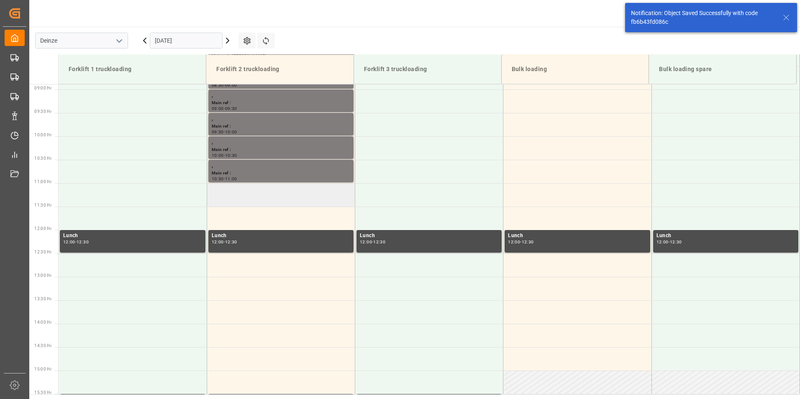
click at [230, 194] on td at bounding box center [281, 194] width 148 height 23
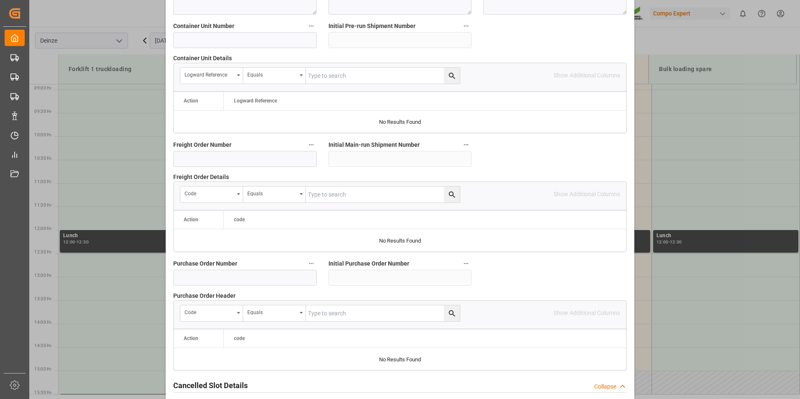
scroll to position [762, 0]
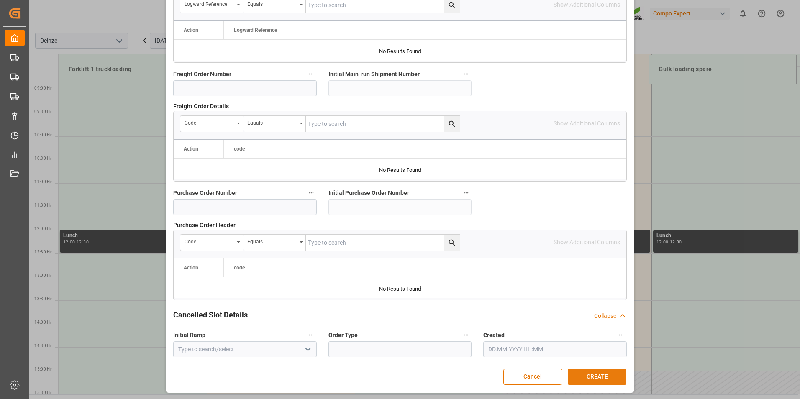
click at [599, 377] on button "CREATE" at bounding box center [597, 377] width 59 height 16
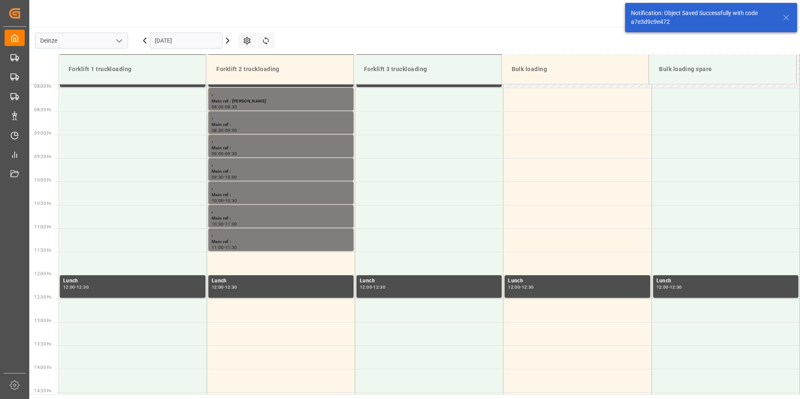
scroll to position [463, 0]
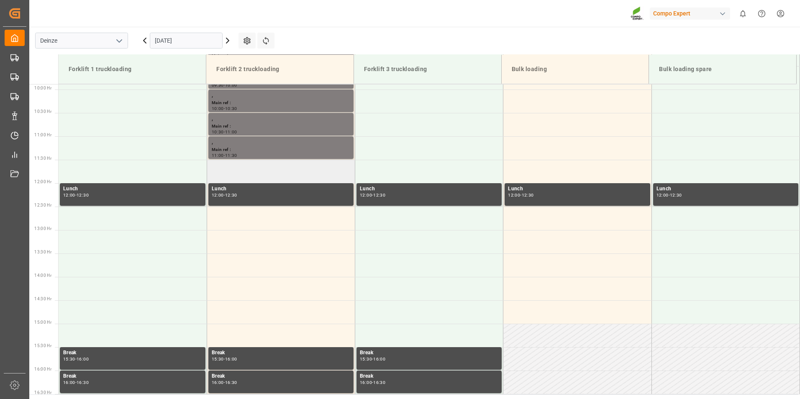
click at [224, 173] on td at bounding box center [281, 171] width 148 height 23
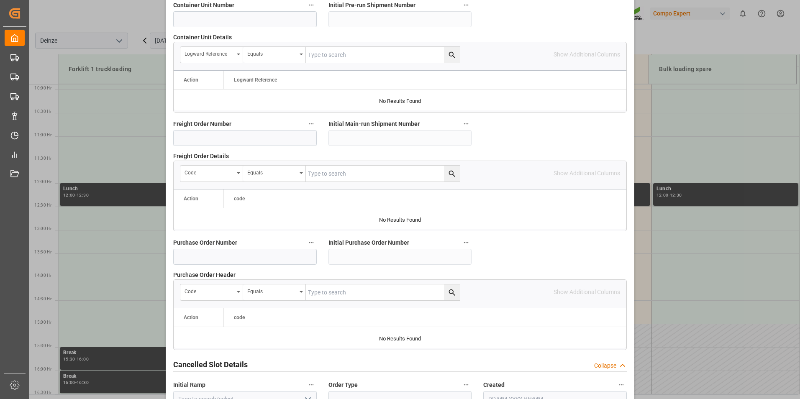
scroll to position [762, 0]
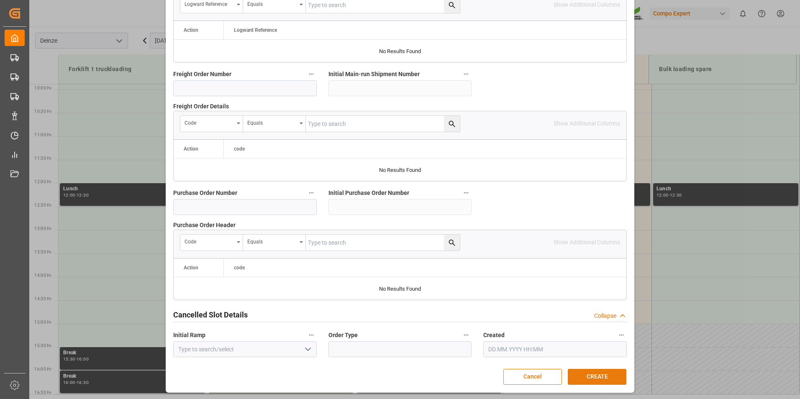
click at [599, 378] on button "CREATE" at bounding box center [597, 377] width 59 height 16
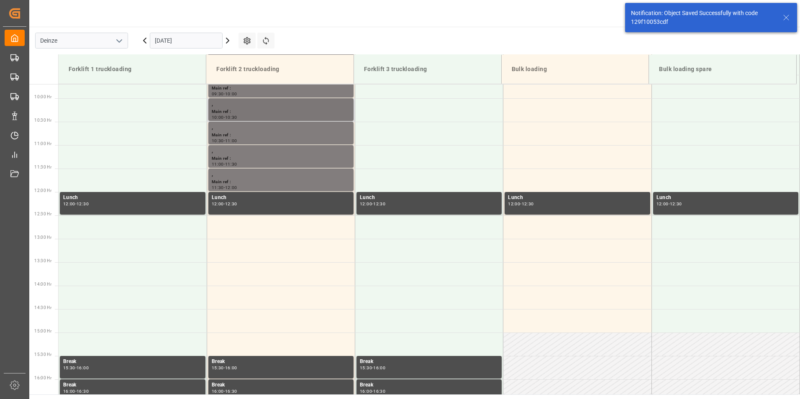
scroll to position [463, 0]
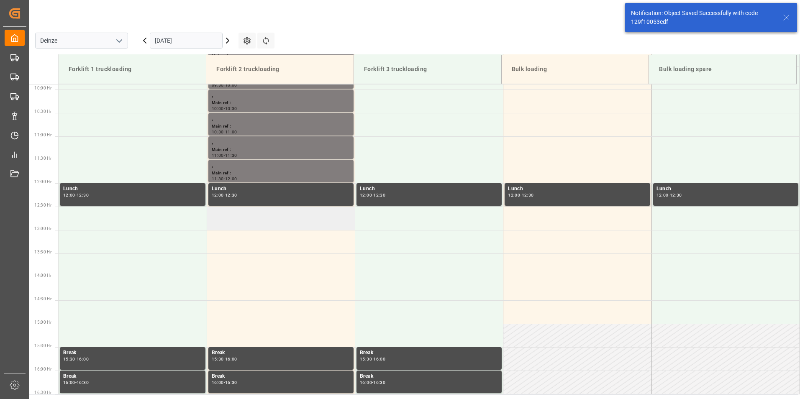
click at [235, 225] on td at bounding box center [281, 218] width 148 height 23
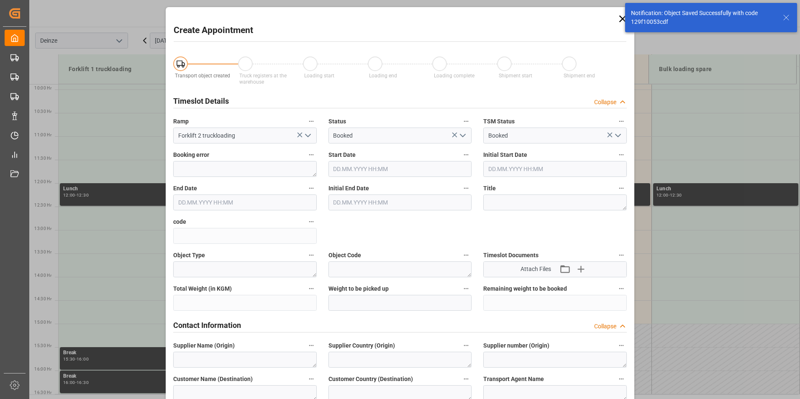
type input "[DATE] 12:30"
type input "[DATE] 13:00"
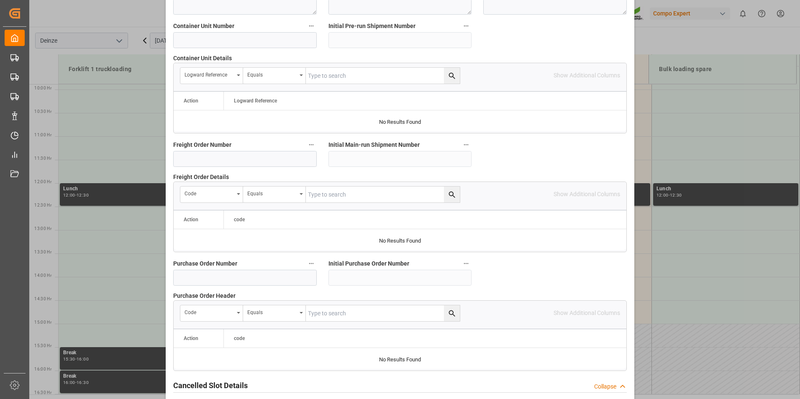
scroll to position [754, 0]
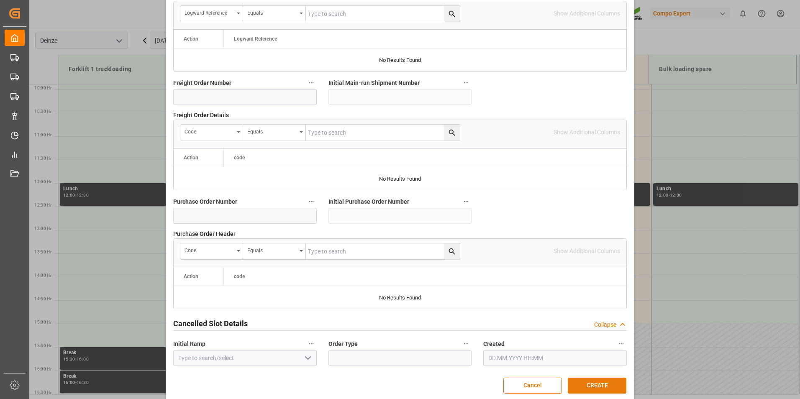
click at [603, 386] on button "CREATE" at bounding box center [597, 386] width 59 height 16
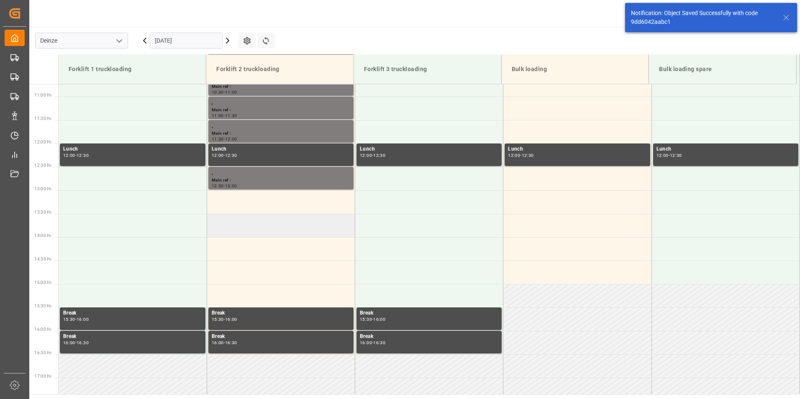
scroll to position [510, 0]
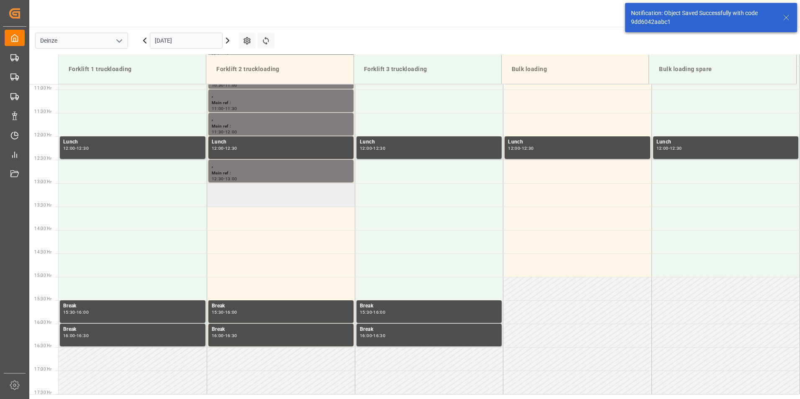
click at [238, 196] on td at bounding box center [281, 194] width 148 height 23
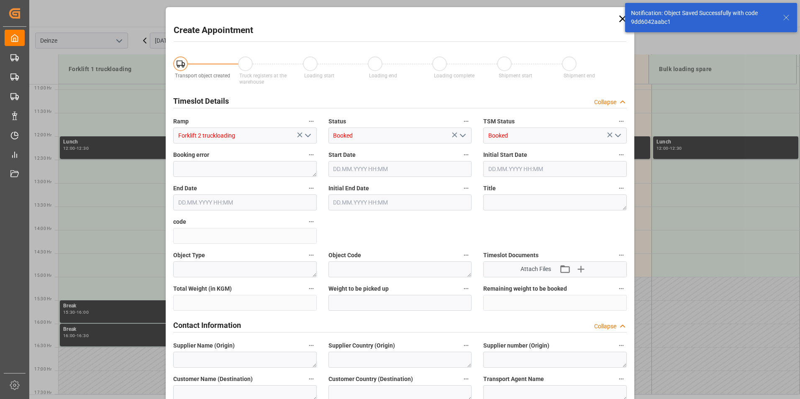
type input "[DATE] 13:00"
type input "[DATE] 13:30"
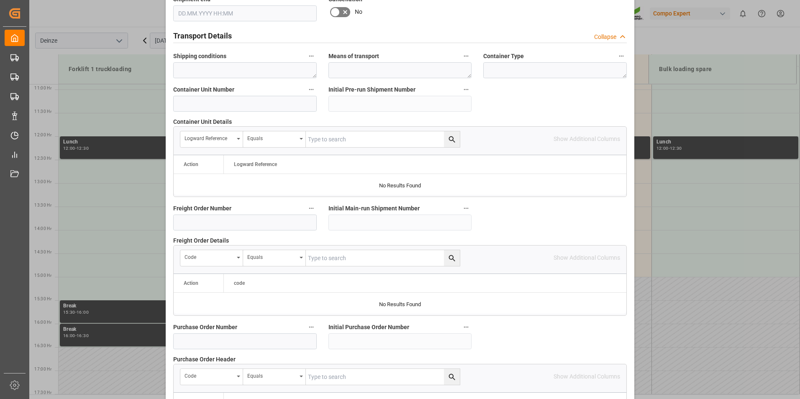
scroll to position [762, 0]
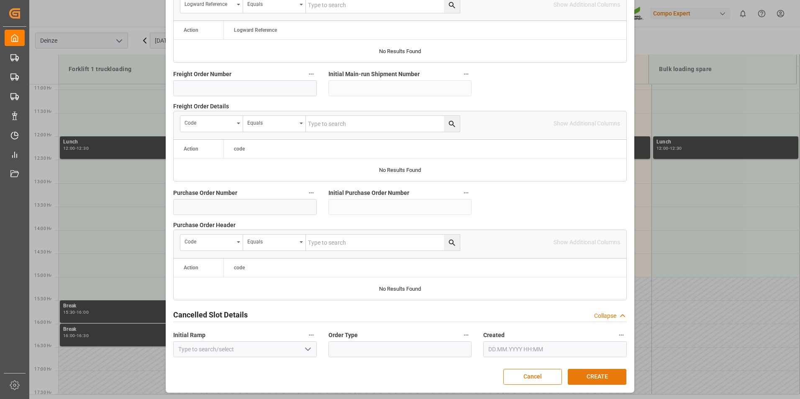
click at [598, 378] on button "CREATE" at bounding box center [597, 377] width 59 height 16
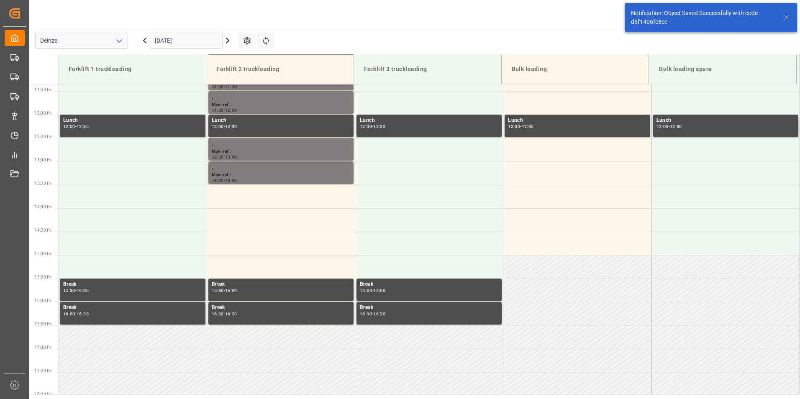
scroll to position [557, 0]
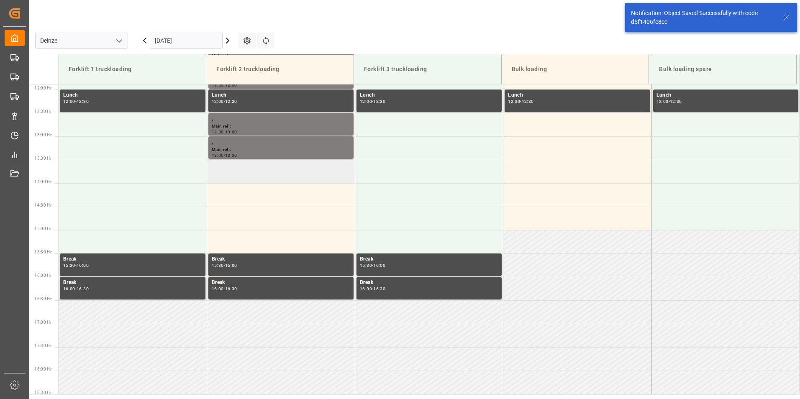
click at [222, 175] on td at bounding box center [281, 171] width 148 height 23
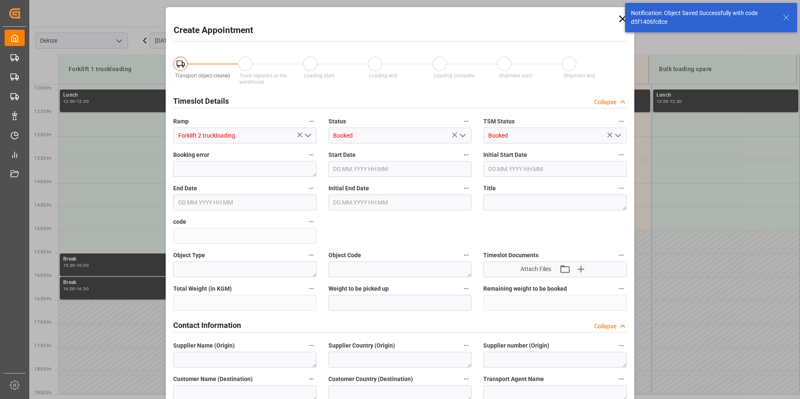
type input "[DATE] 13:30"
type input "[DATE] 14:00"
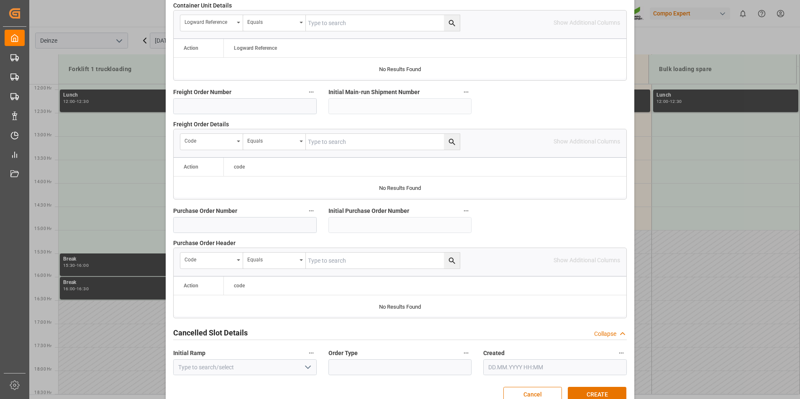
scroll to position [762, 0]
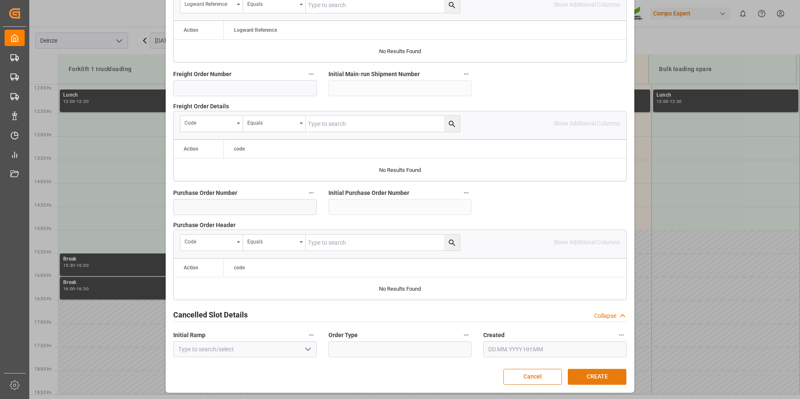
click at [586, 379] on button "CREATE" at bounding box center [597, 377] width 59 height 16
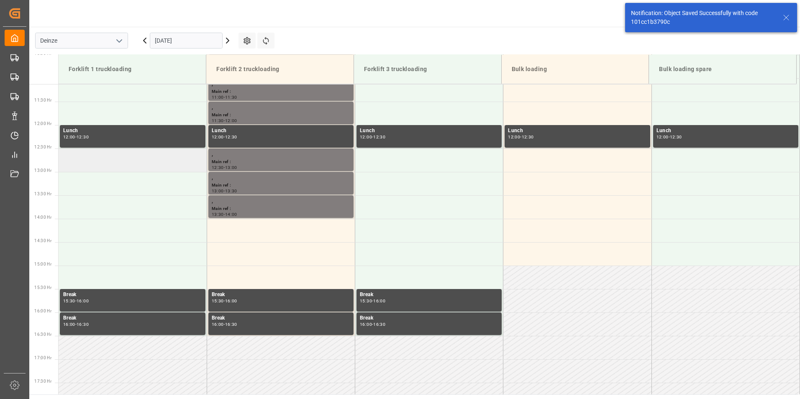
scroll to position [557, 0]
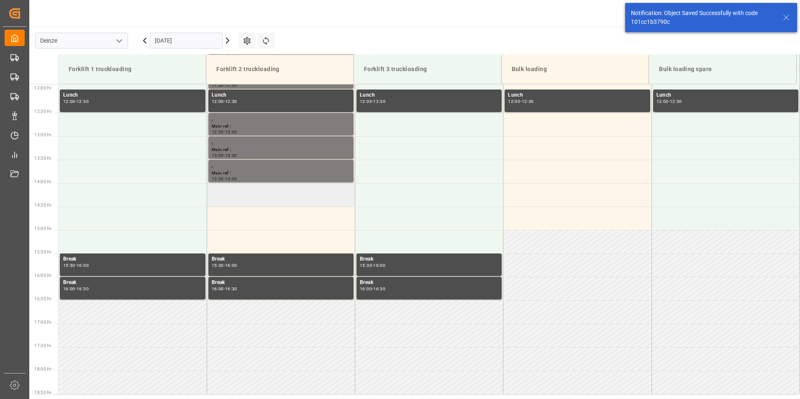
click at [240, 199] on td at bounding box center [281, 194] width 148 height 23
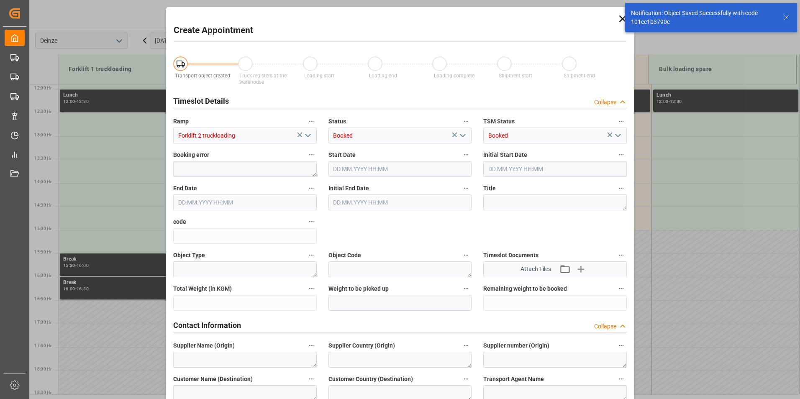
type input "[DATE] 14:00"
type input "[DATE] 14:30"
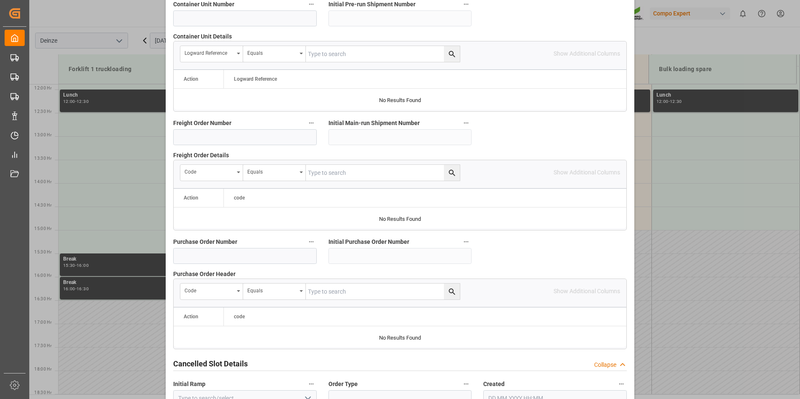
scroll to position [762, 0]
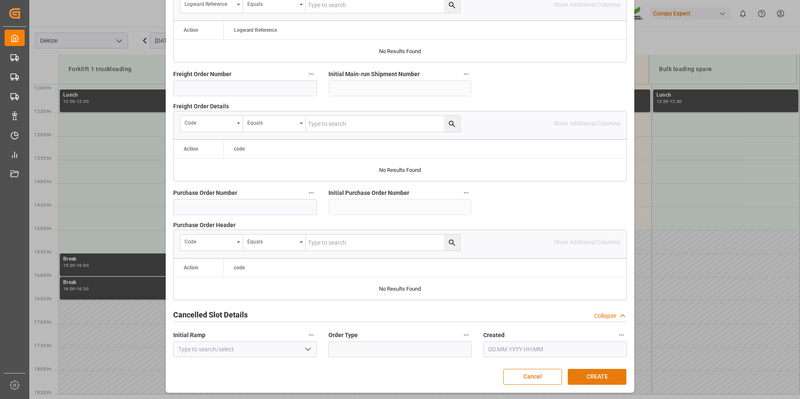
click at [600, 376] on button "CREATE" at bounding box center [597, 377] width 59 height 16
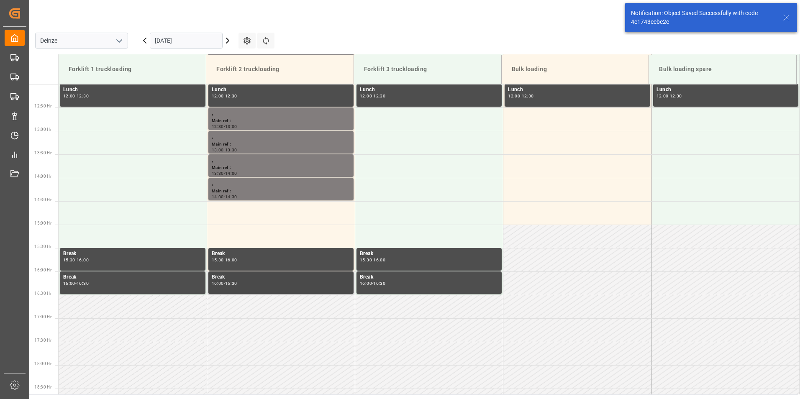
scroll to position [604, 0]
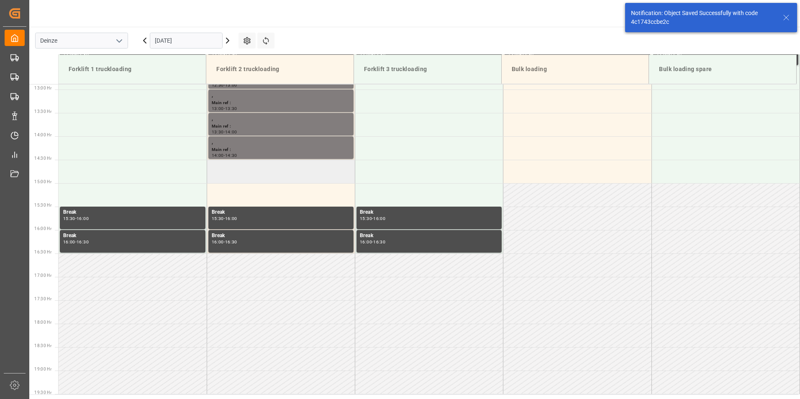
click at [239, 172] on td at bounding box center [281, 171] width 148 height 23
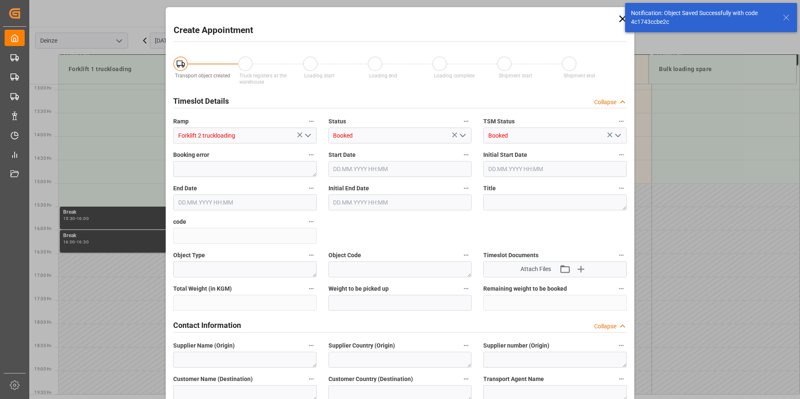
type input "[DATE] 14:30"
type input "[DATE] 15:00"
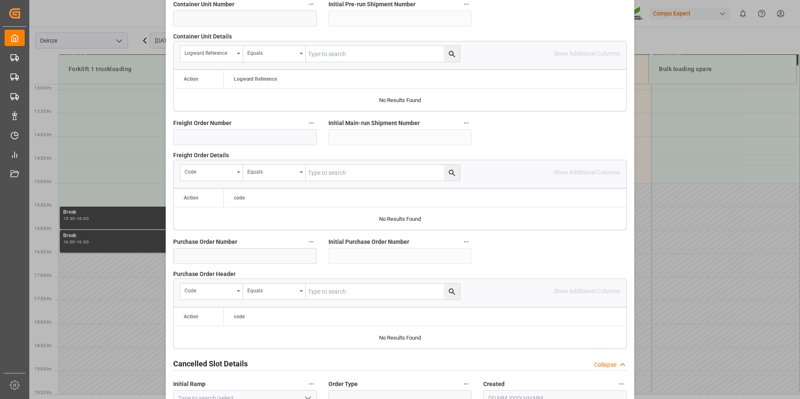
scroll to position [762, 0]
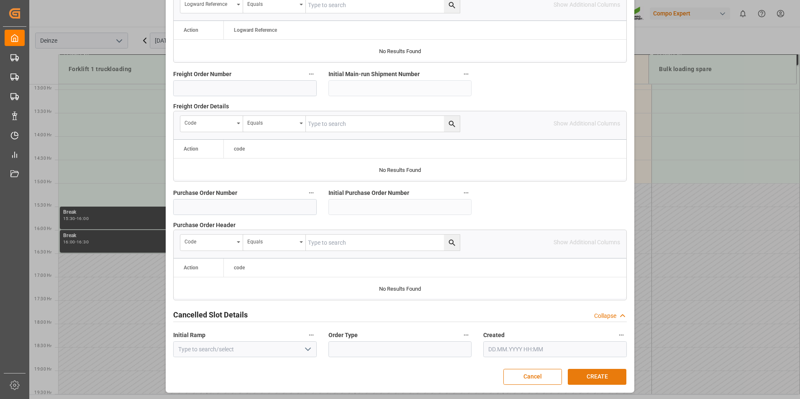
click at [597, 378] on button "CREATE" at bounding box center [597, 377] width 59 height 16
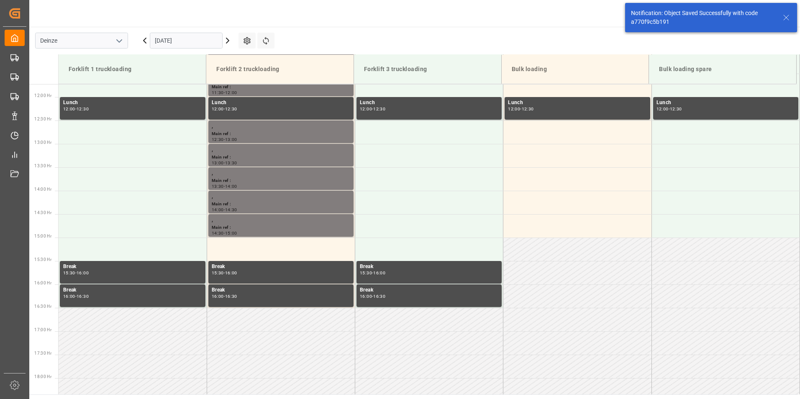
scroll to position [604, 0]
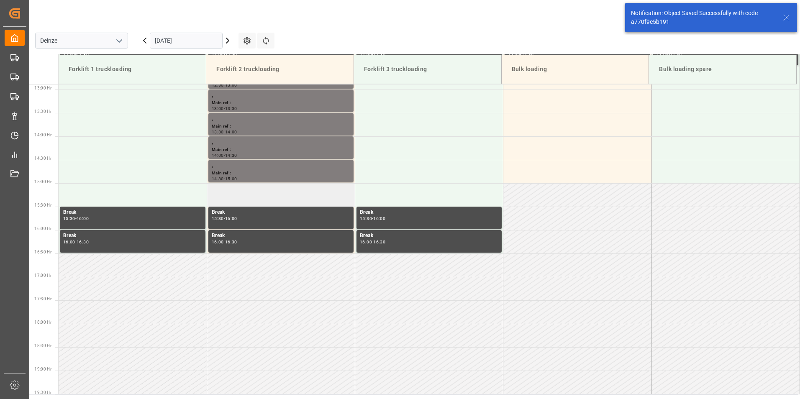
click at [235, 194] on td at bounding box center [281, 194] width 148 height 23
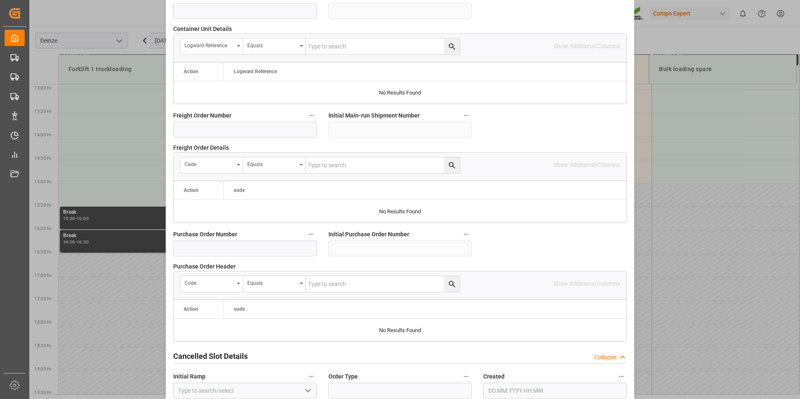
scroll to position [762, 0]
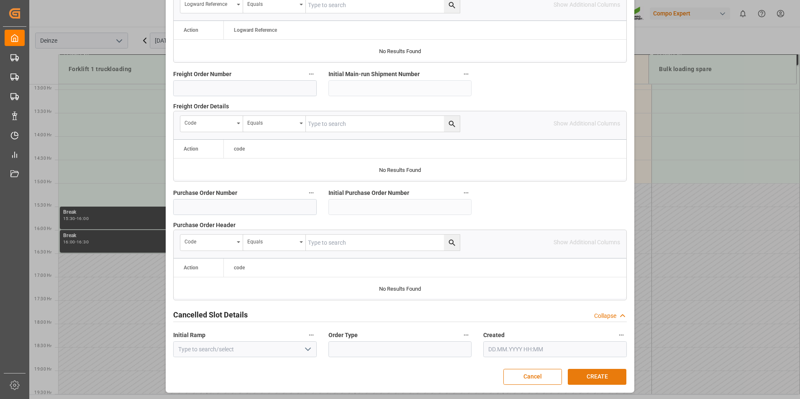
click at [602, 376] on button "CREATE" at bounding box center [597, 377] width 59 height 16
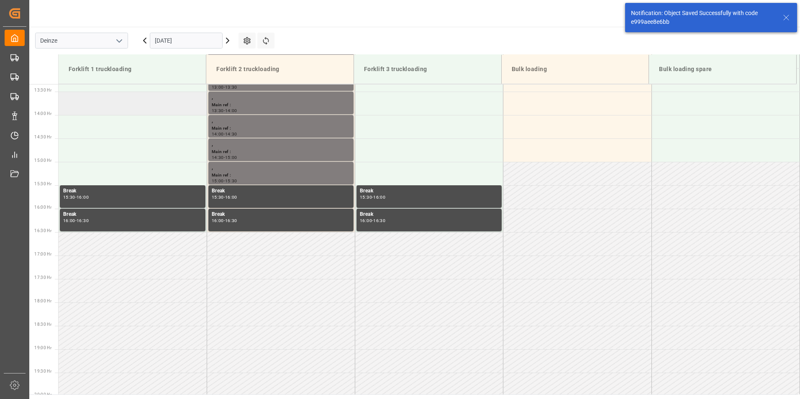
scroll to position [567, 0]
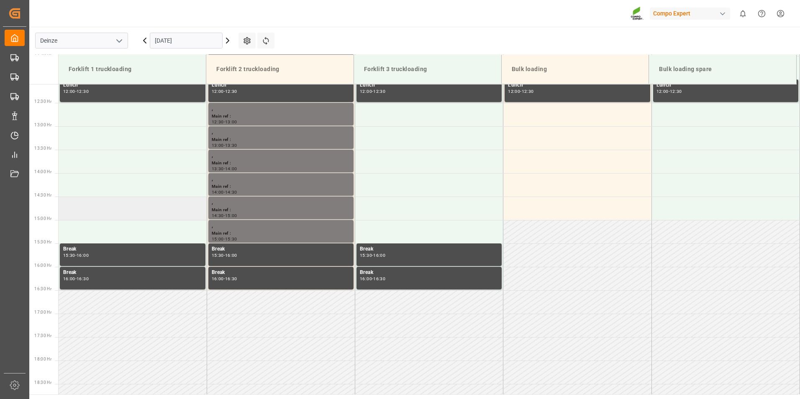
click at [73, 213] on td at bounding box center [133, 208] width 148 height 23
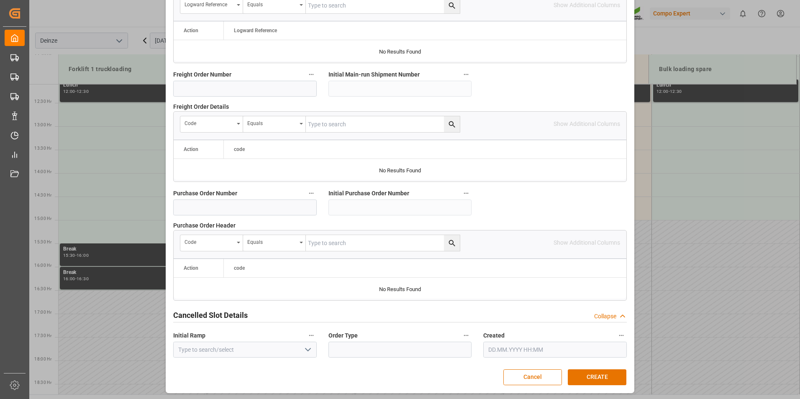
scroll to position [762, 0]
click at [592, 376] on button "CREATE" at bounding box center [597, 377] width 59 height 16
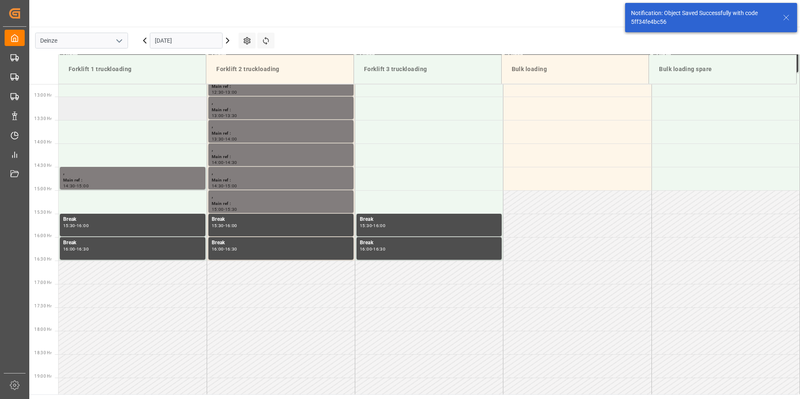
scroll to position [604, 0]
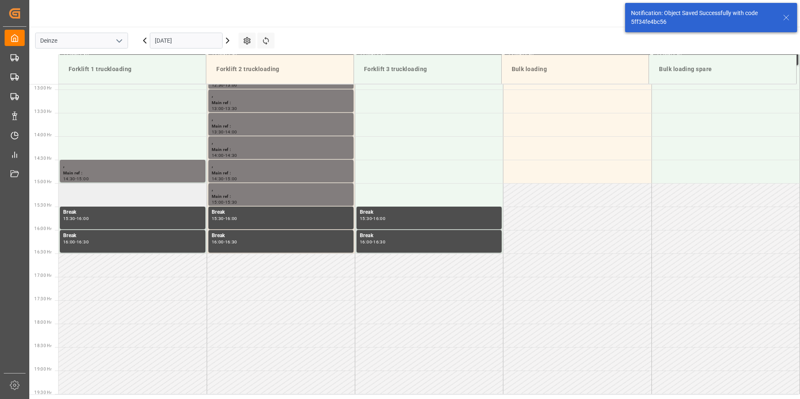
click at [70, 194] on td at bounding box center [133, 194] width 148 height 23
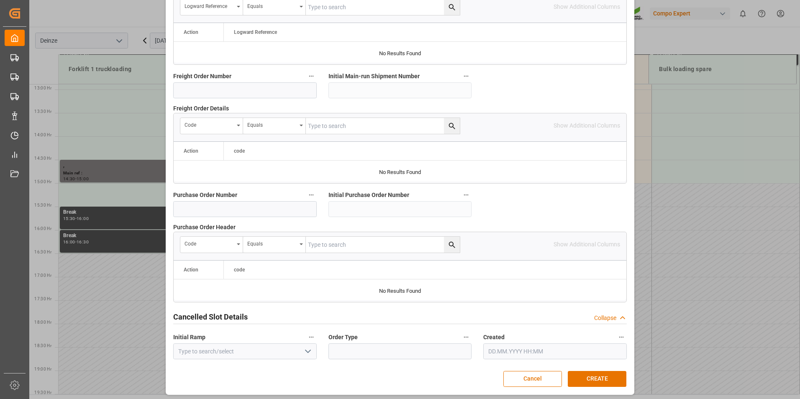
scroll to position [762, 0]
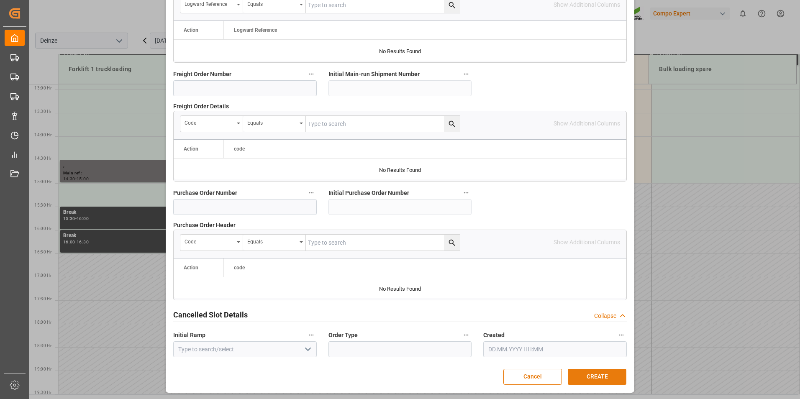
click at [587, 377] on button "CREATE" at bounding box center [597, 377] width 59 height 16
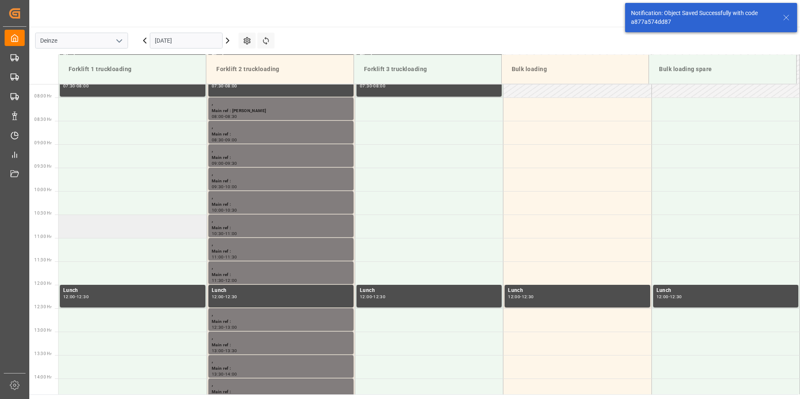
scroll to position [358, 0]
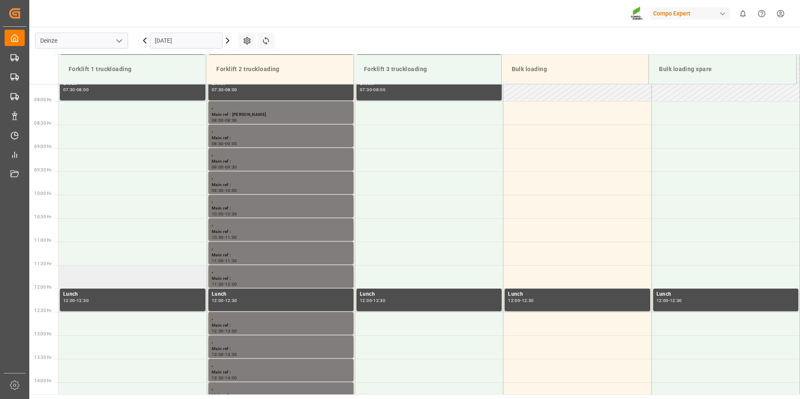
click at [83, 280] on td at bounding box center [133, 276] width 148 height 23
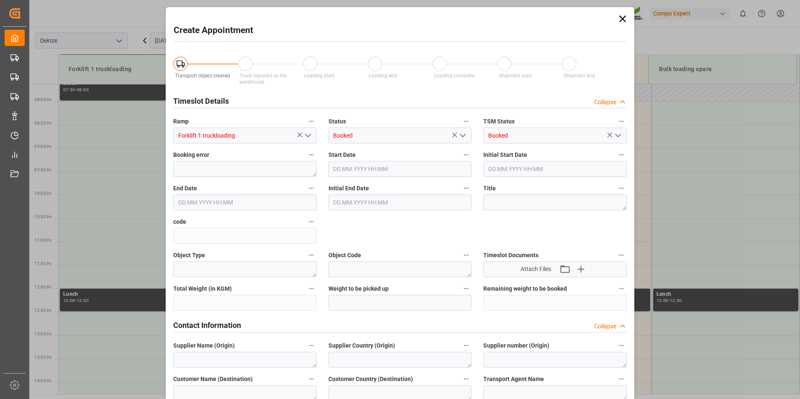
type input "[DATE] 11:30"
type input "[DATE] 12:00"
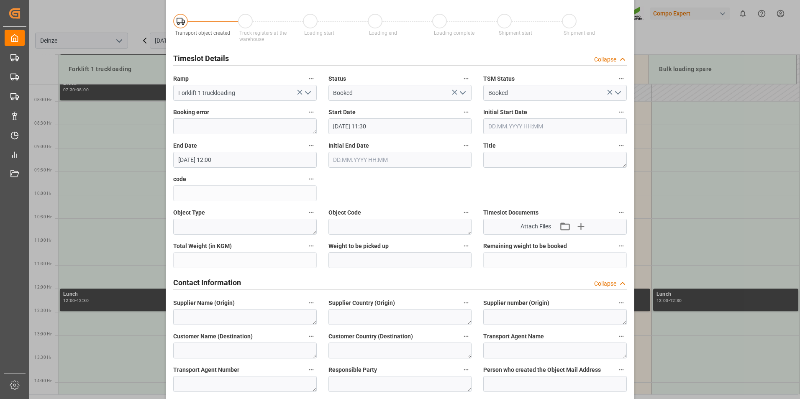
scroll to position [126, 0]
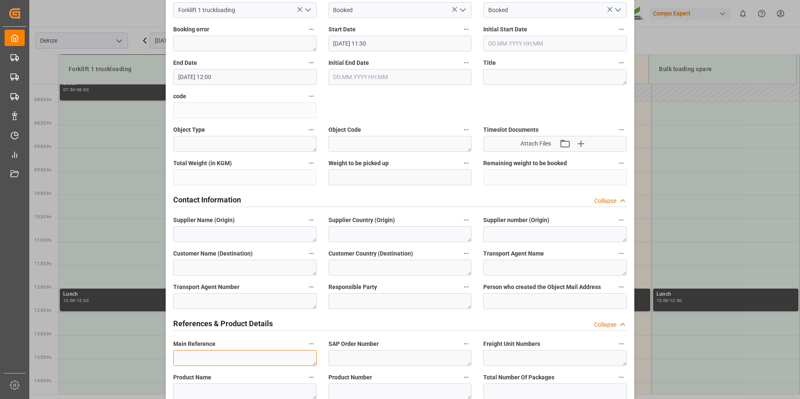
drag, startPoint x: 180, startPoint y: 356, endPoint x: 314, endPoint y: 318, distance: 139.3
click at [187, 354] on textarea at bounding box center [245, 358] width 144 height 16
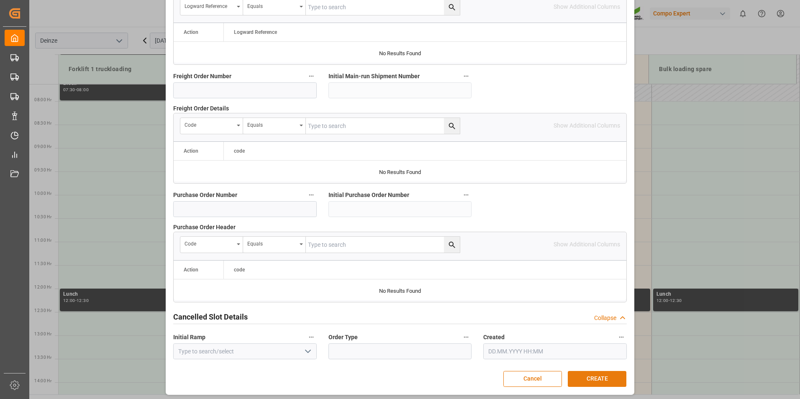
scroll to position [762, 0]
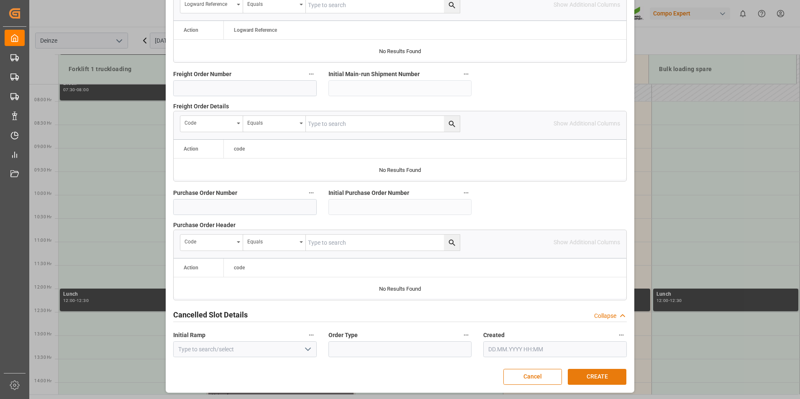
type textarea "MEETING LOGISTIEK"
click at [603, 378] on button "CREATE" at bounding box center [597, 377] width 59 height 16
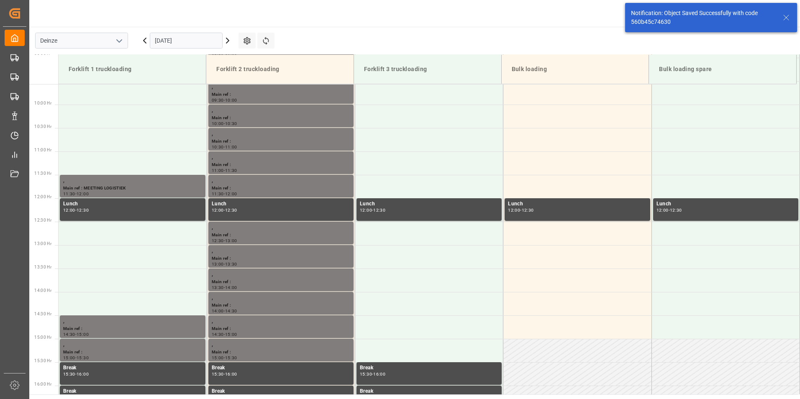
scroll to position [463, 0]
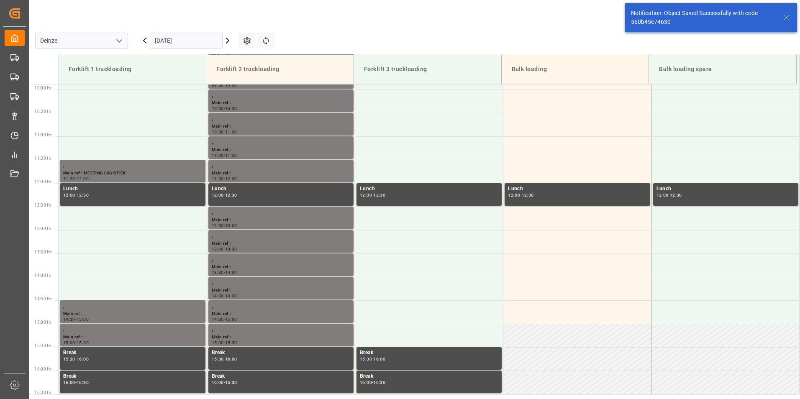
click at [191, 41] on input "[DATE]" at bounding box center [186, 41] width 73 height 16
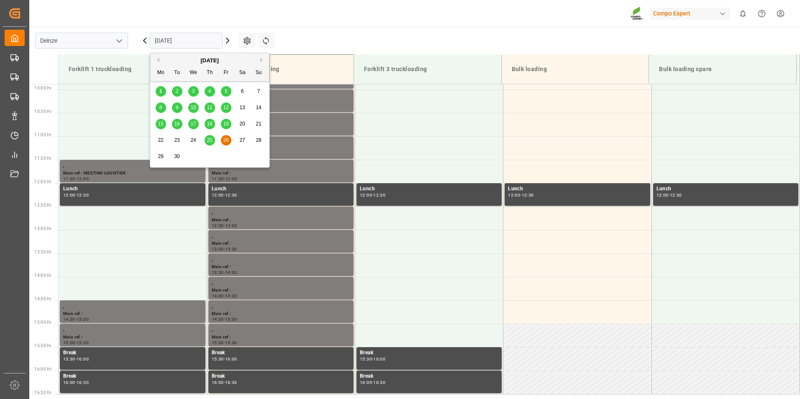
click at [210, 142] on span "25" at bounding box center [209, 140] width 5 height 6
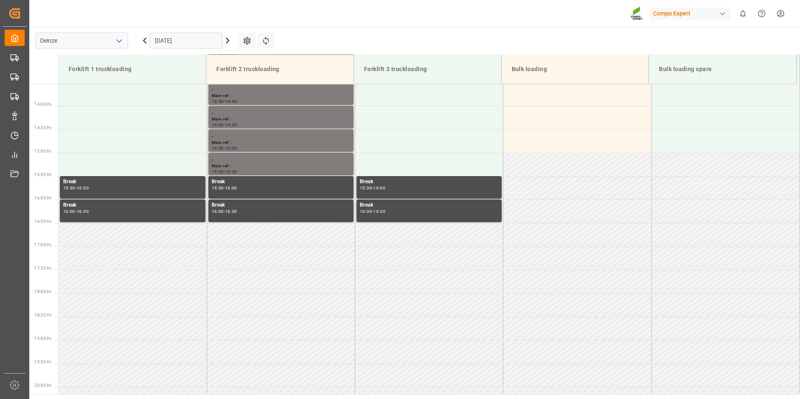
scroll to position [651, 0]
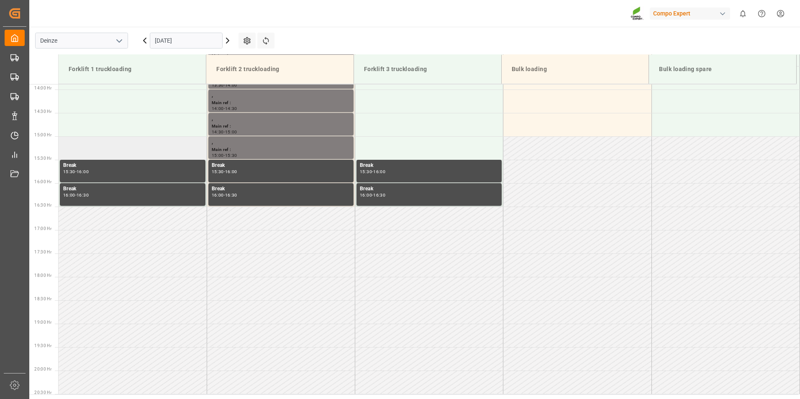
click at [70, 153] on td at bounding box center [133, 147] width 148 height 23
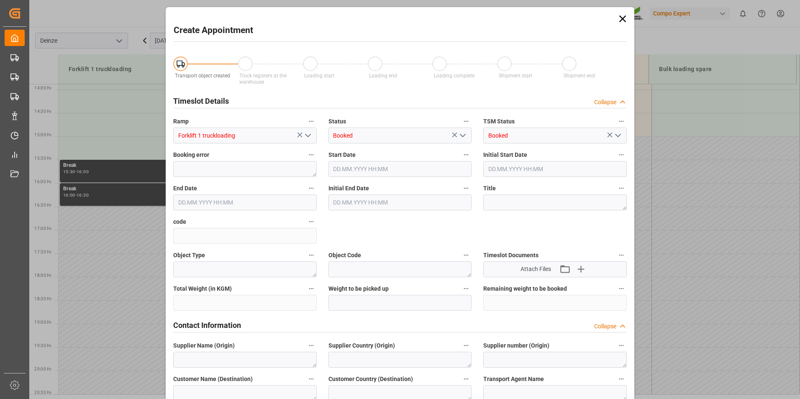
type input "[DATE] 15:00"
type input "[DATE] 15:30"
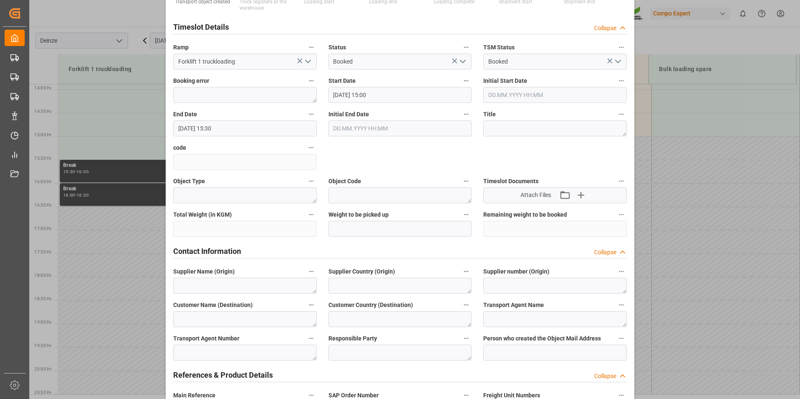
scroll to position [167, 0]
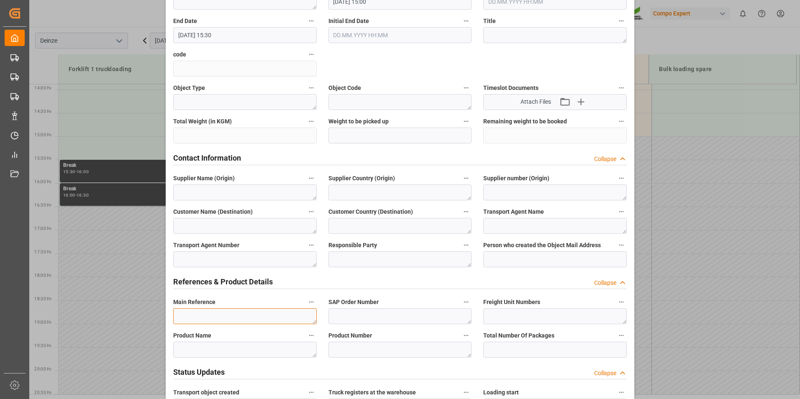
click at [191, 315] on textarea at bounding box center [245, 317] width 144 height 16
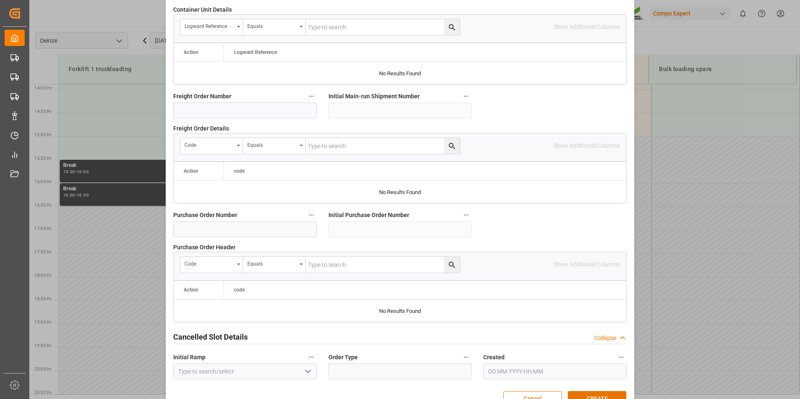
scroll to position [762, 0]
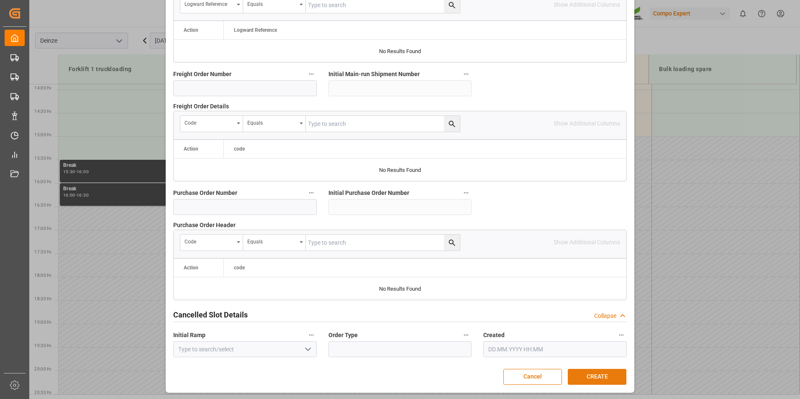
type textarea "DEMATRA"
click at [597, 378] on button "CREATE" at bounding box center [597, 377] width 59 height 16
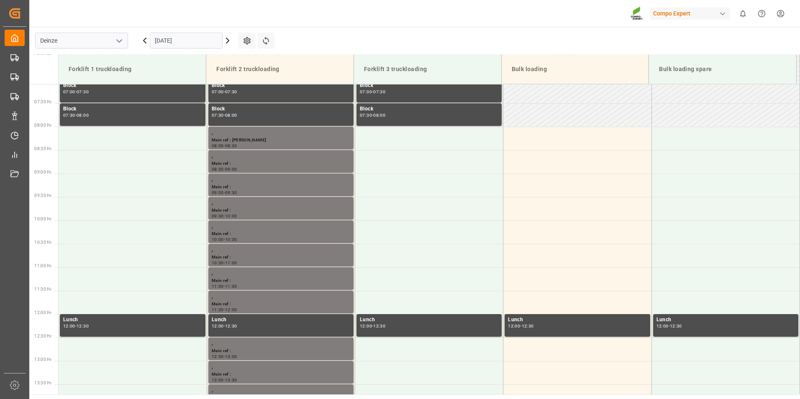
scroll to position [356, 0]
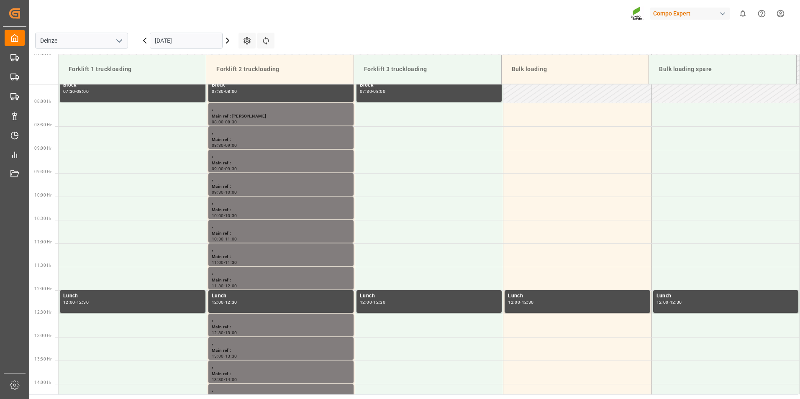
click at [208, 45] on input "[DATE]" at bounding box center [186, 41] width 73 height 16
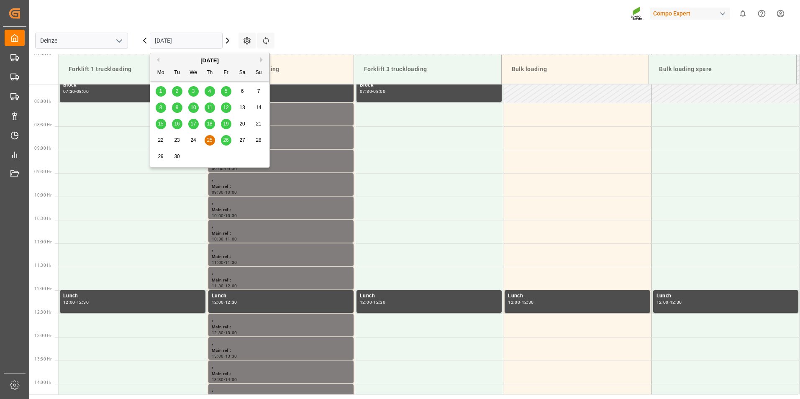
click at [226, 93] on span "5" at bounding box center [226, 91] width 3 height 6
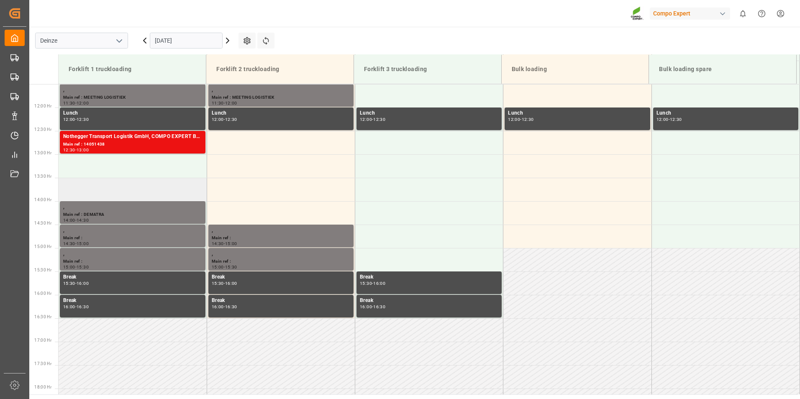
scroll to position [525, 0]
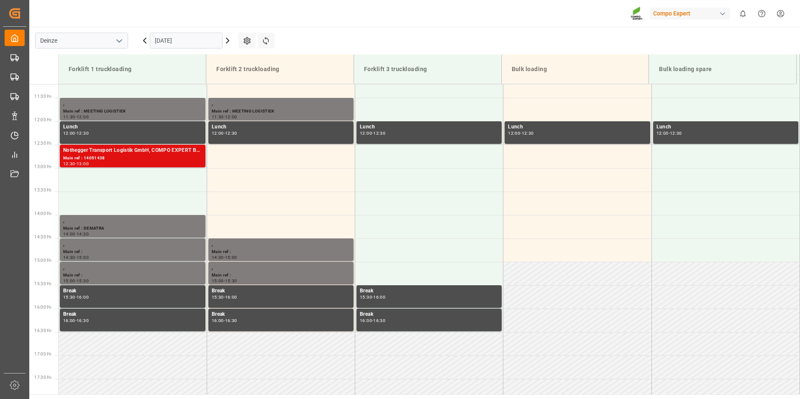
click at [86, 155] on div "Main ref : 14051438" at bounding box center [132, 158] width 139 height 7
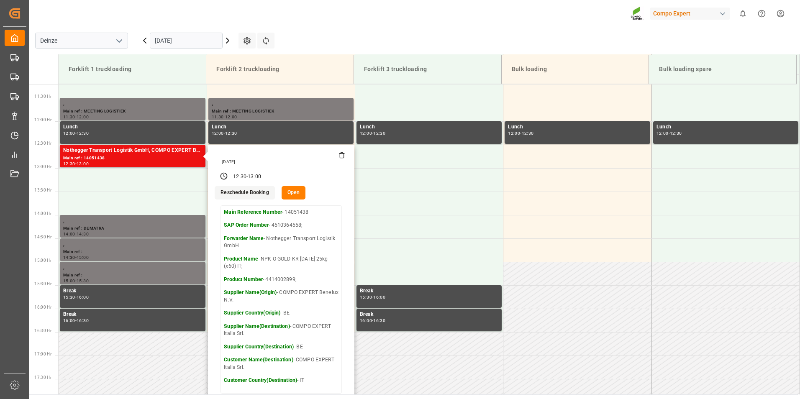
click at [289, 192] on button "Open" at bounding box center [294, 192] width 24 height 13
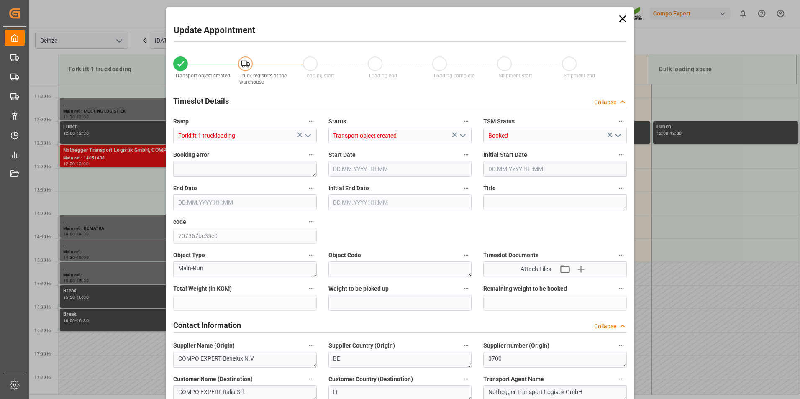
type input "27324"
type input "0"
type input "18"
type input "[DATE] 12:30"
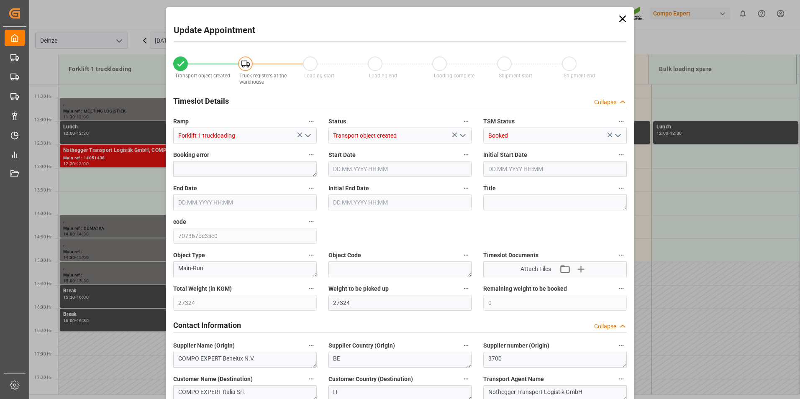
type input "[DATE] 12:30"
type input "[DATE] 13:00"
type input "[DATE] 16:08"
type input "[DATE] 10:18"
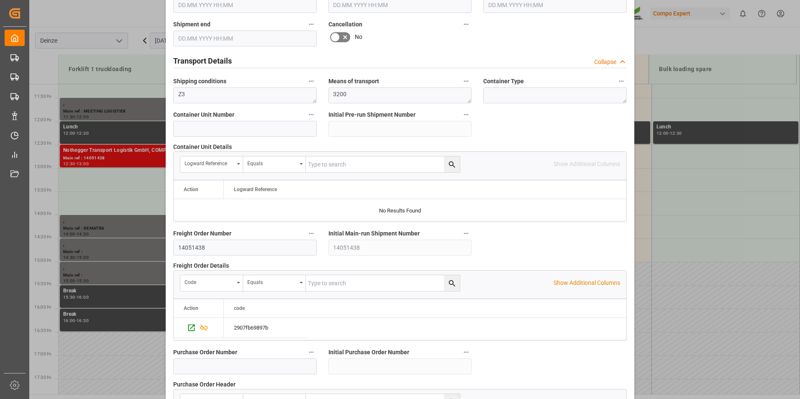
scroll to position [502, 0]
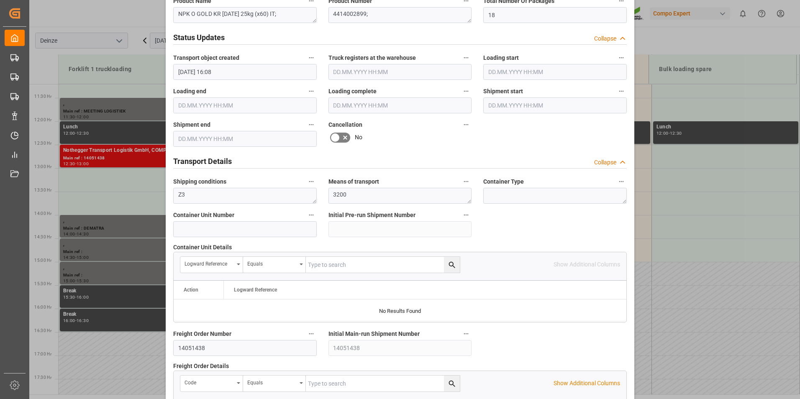
click at [334, 139] on icon at bounding box center [335, 138] width 10 height 10
click at [0, 0] on input "checkbox" at bounding box center [0, 0] width 0 height 0
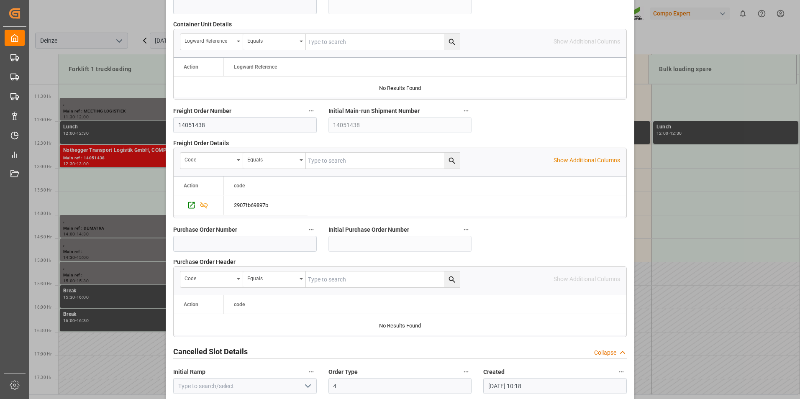
scroll to position [762, 0]
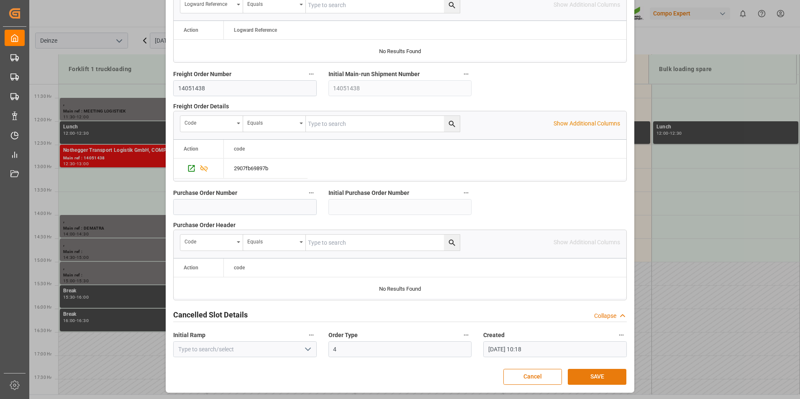
click at [599, 376] on button "SAVE" at bounding box center [597, 377] width 59 height 16
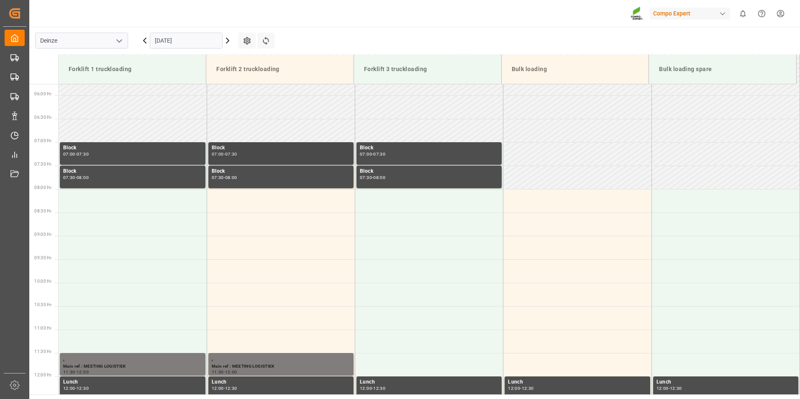
scroll to position [343, 0]
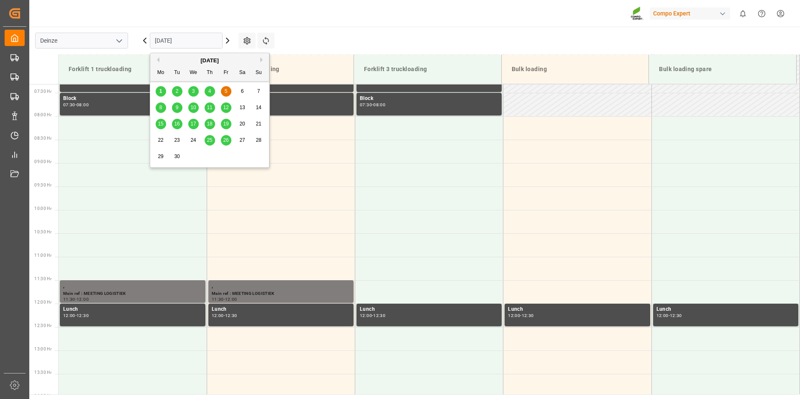
click at [204, 44] on input "[DATE]" at bounding box center [186, 41] width 73 height 16
click at [176, 93] on span "2" at bounding box center [177, 91] width 3 height 6
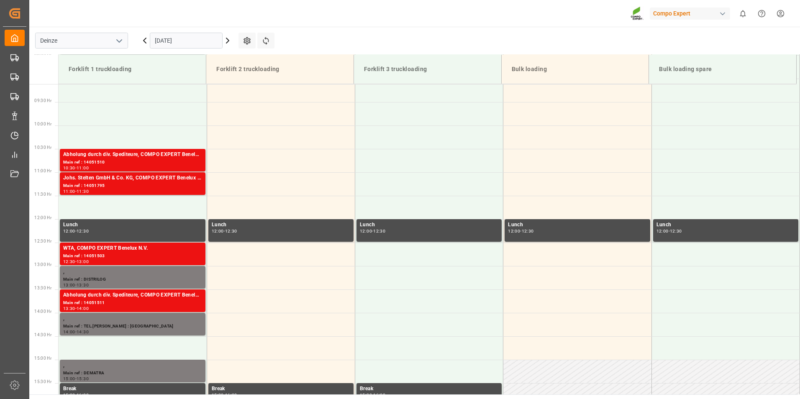
scroll to position [437, 0]
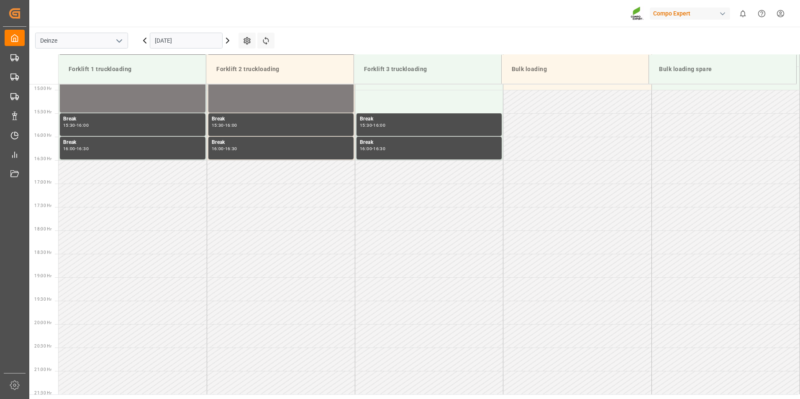
scroll to position [698, 0]
click at [206, 43] on input "[DATE]" at bounding box center [186, 41] width 73 height 16
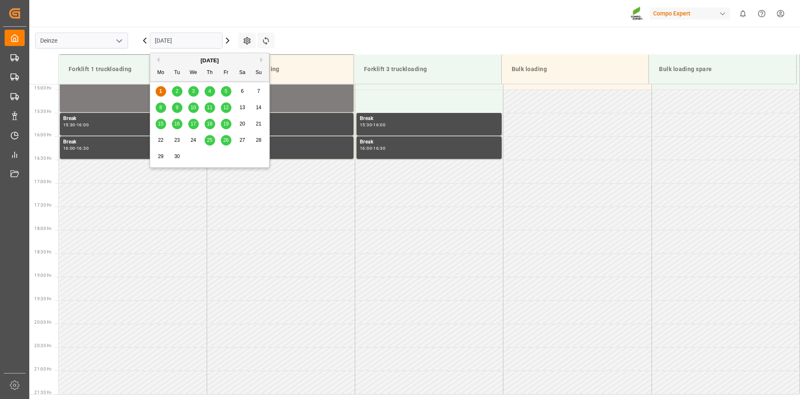
click at [177, 89] on span "2" at bounding box center [177, 91] width 3 height 6
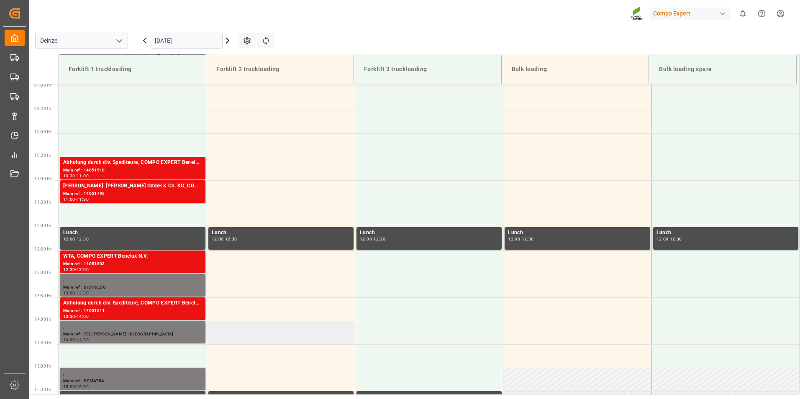
scroll to position [405, 0]
